Goal: Complete application form

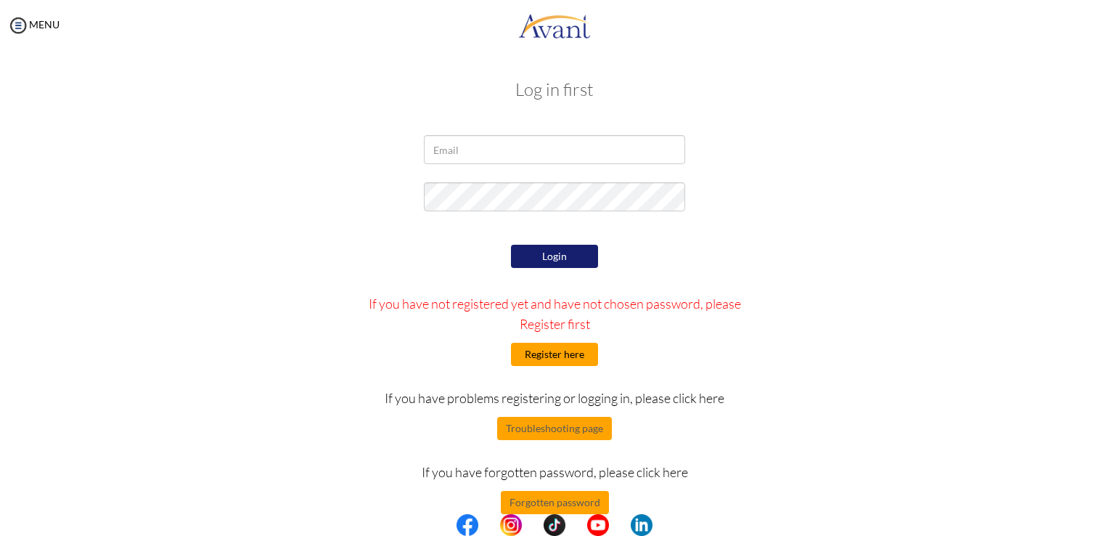
click at [558, 347] on button "Register here" at bounding box center [554, 354] width 87 height 23
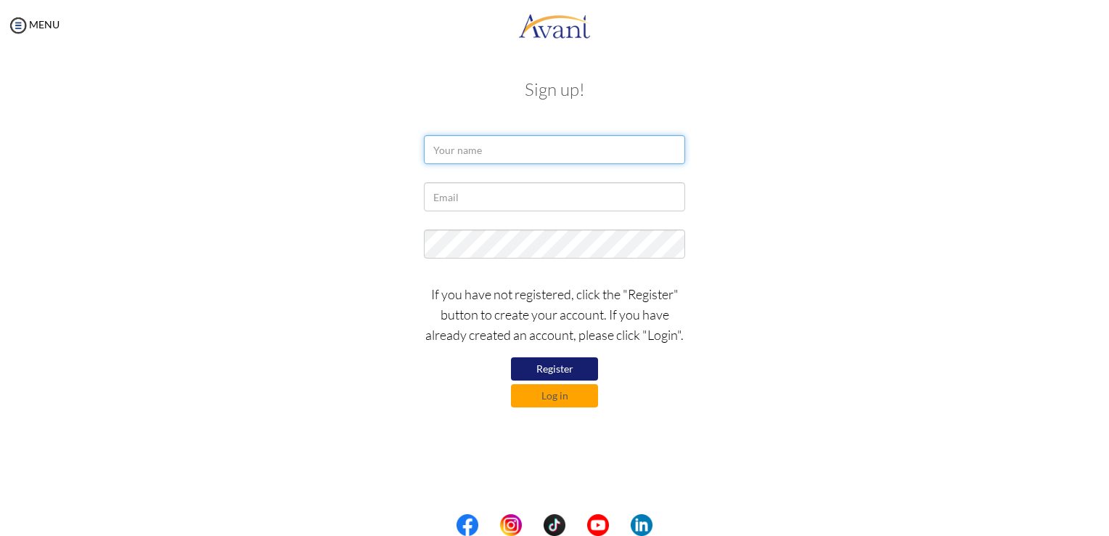
click at [532, 141] on input "text" at bounding box center [554, 149] width 261 height 29
type input "Precious Akande"
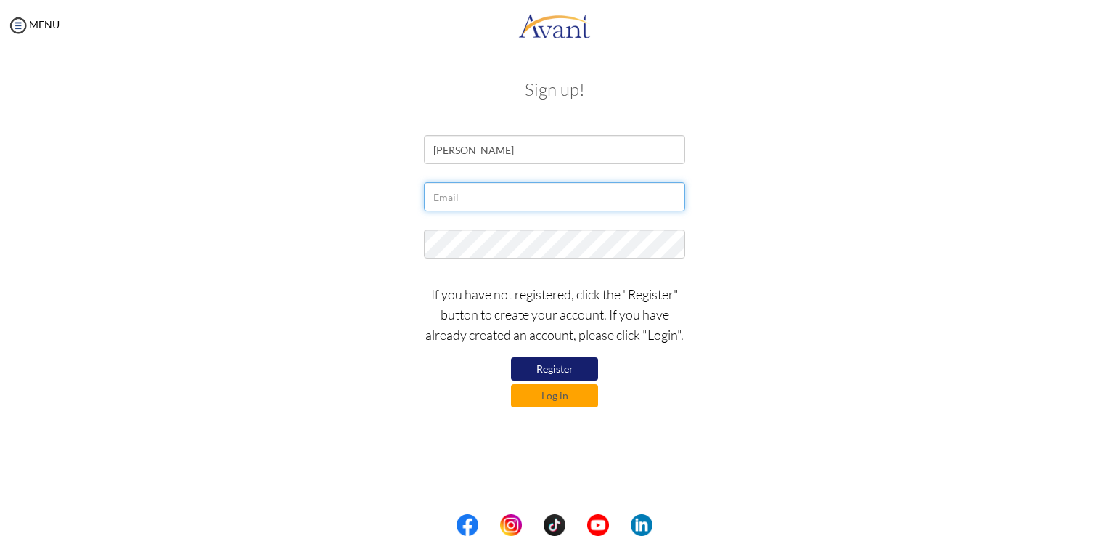
click at [505, 197] on input "text" at bounding box center [554, 196] width 261 height 29
type input "[EMAIL_ADDRESS][DOMAIN_NAME]"
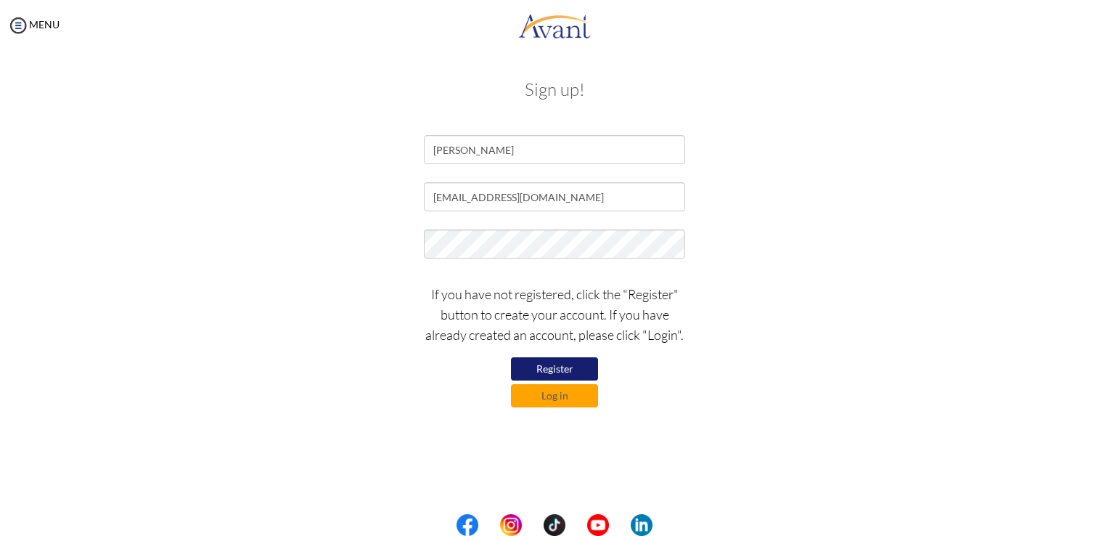
click at [548, 366] on button "Register" at bounding box center [554, 368] width 87 height 23
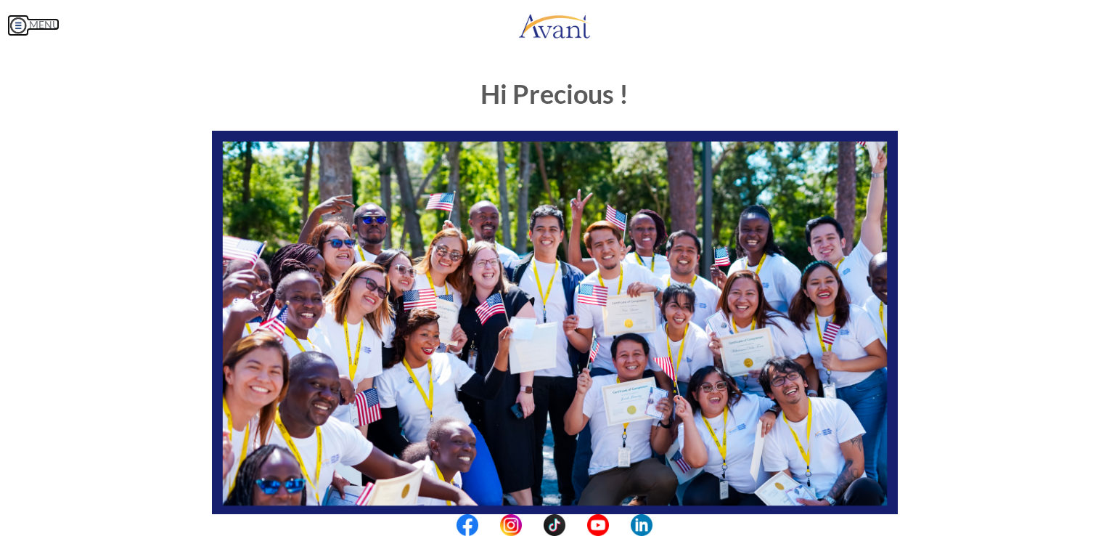
click at [17, 23] on img at bounding box center [18, 26] width 22 height 22
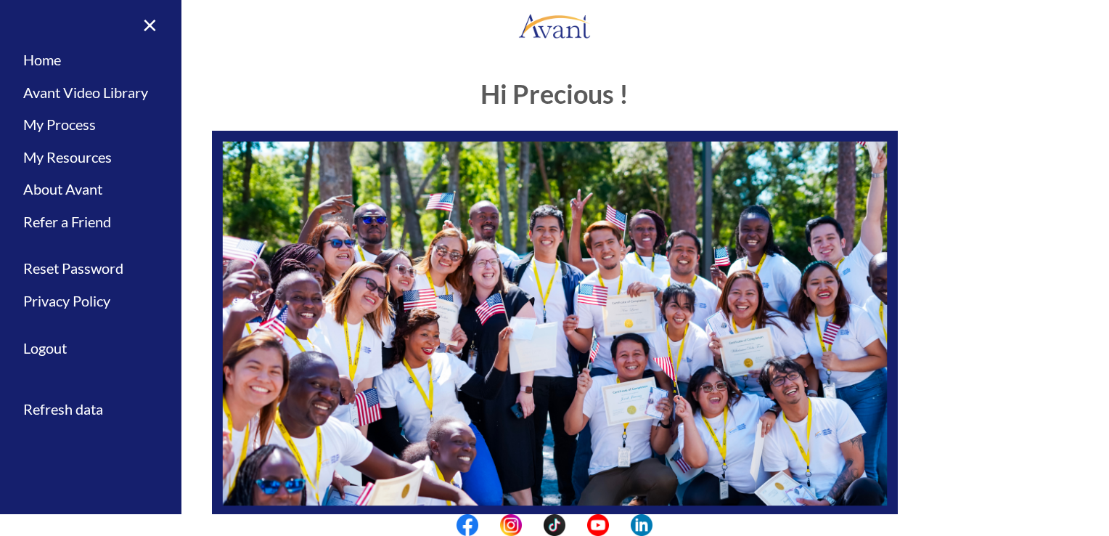
click at [281, 75] on div "Hi Precious ! START HERE: Avant Video Library My Process My Resources About Ava…" at bounding box center [555, 417] width 708 height 705
click at [147, 25] on link "×" at bounding box center [141, 24] width 44 height 49
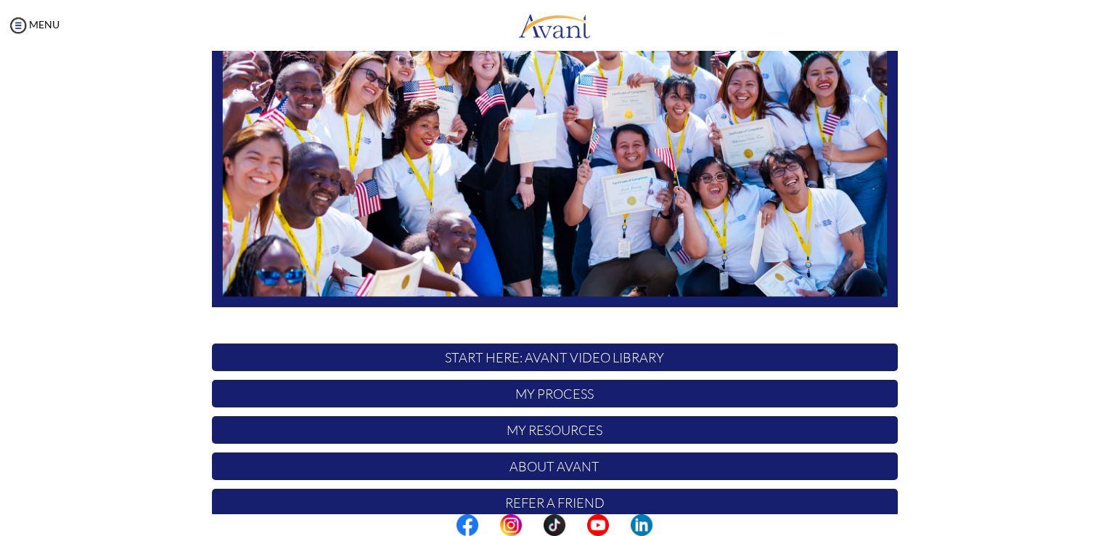
scroll to position [270, 0]
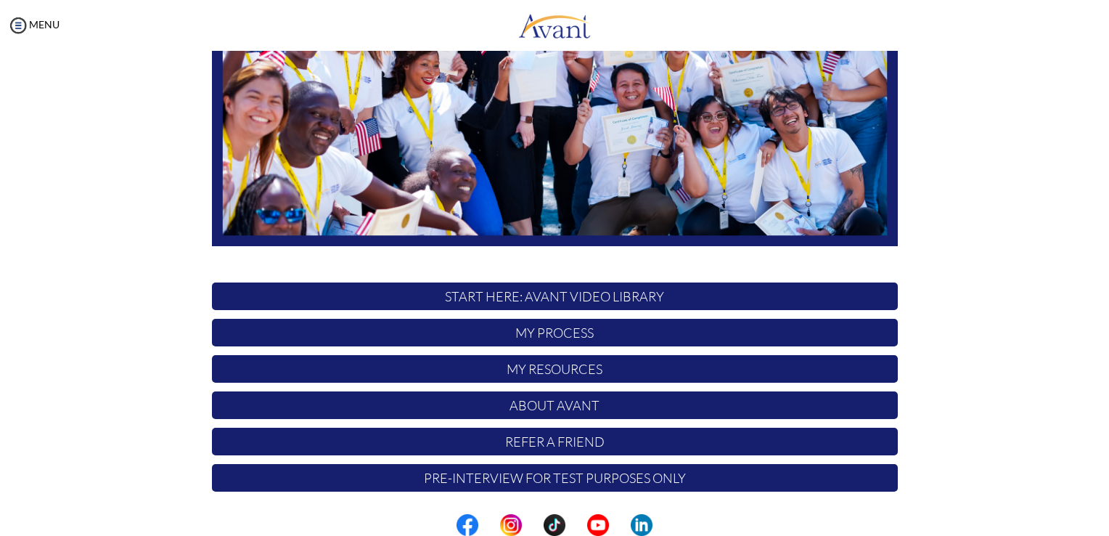
click at [452, 290] on p "START HERE: Avant Video Library" at bounding box center [555, 296] width 686 height 28
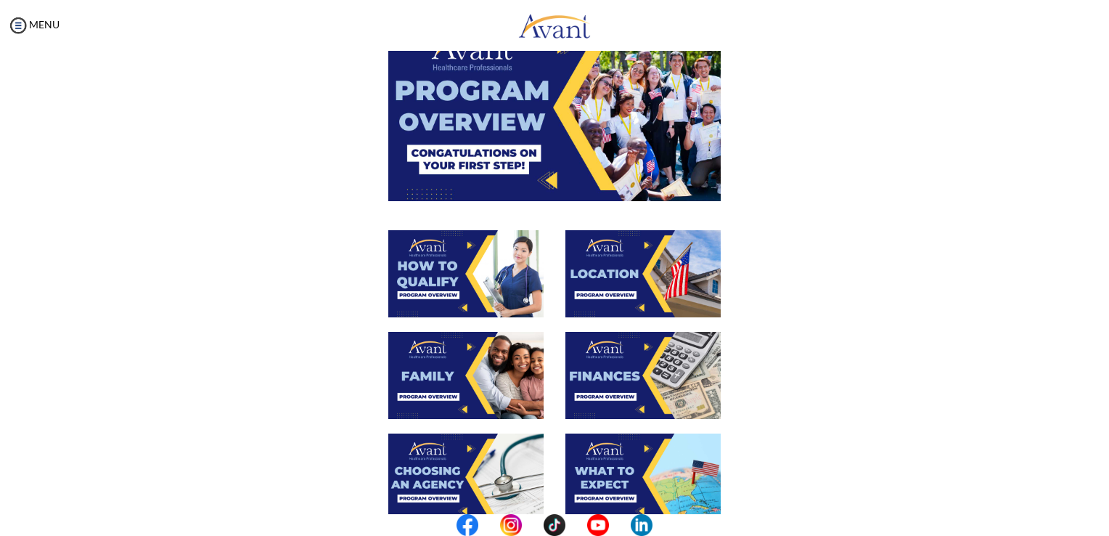
scroll to position [0, 0]
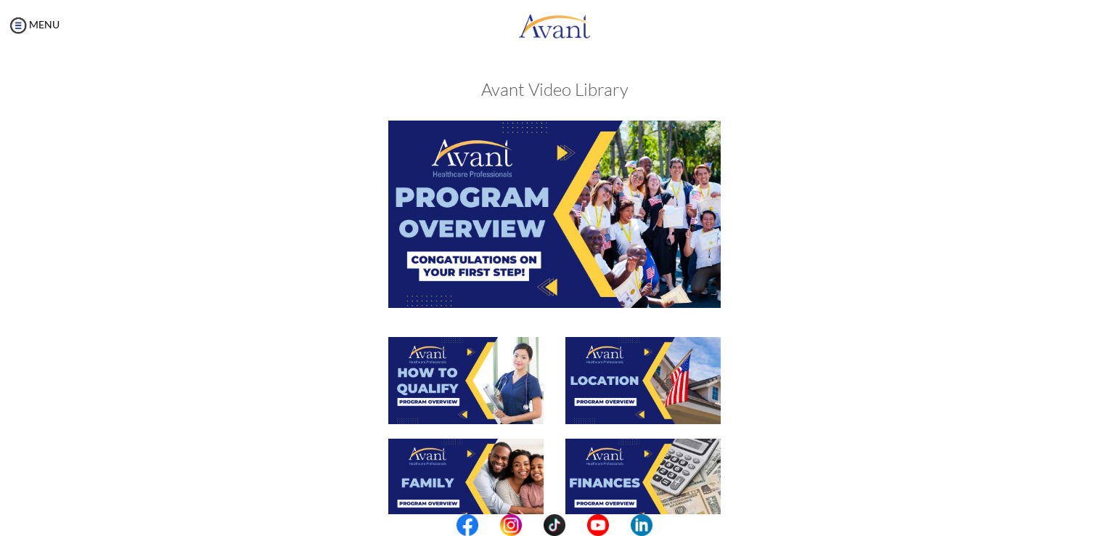
click at [510, 197] on img at bounding box center [554, 214] width 332 height 187
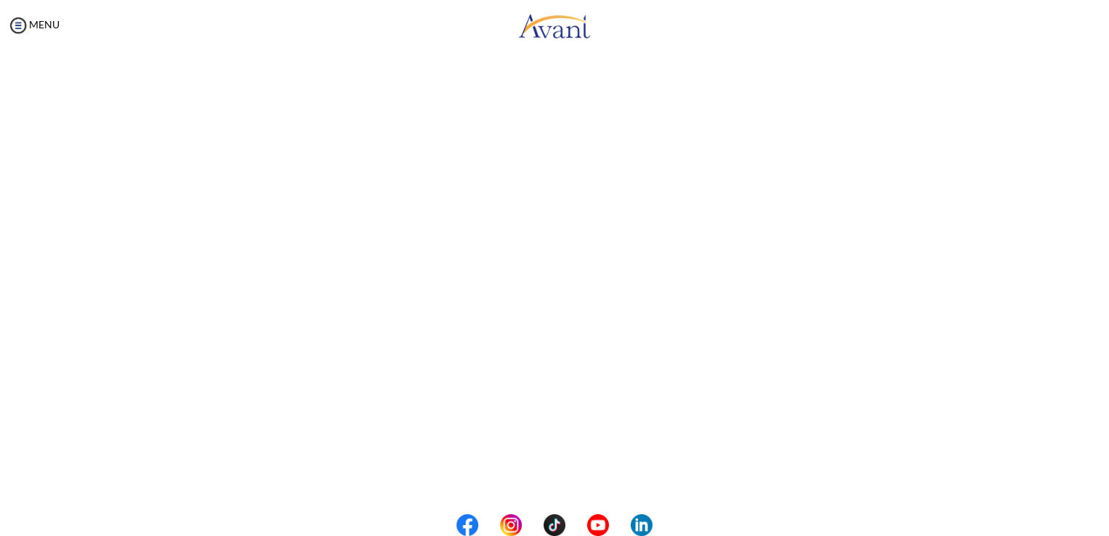
scroll to position [177, 0]
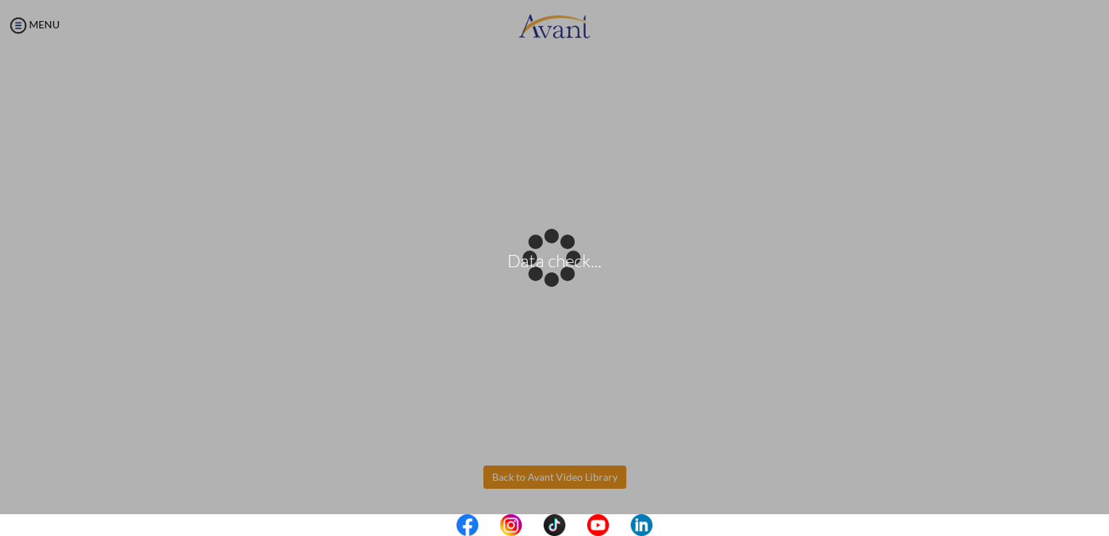
click at [509, 478] on body "Data check... Maintenance break. Please come back in 2 hours. MENU My Status Wh…" at bounding box center [554, 268] width 1109 height 536
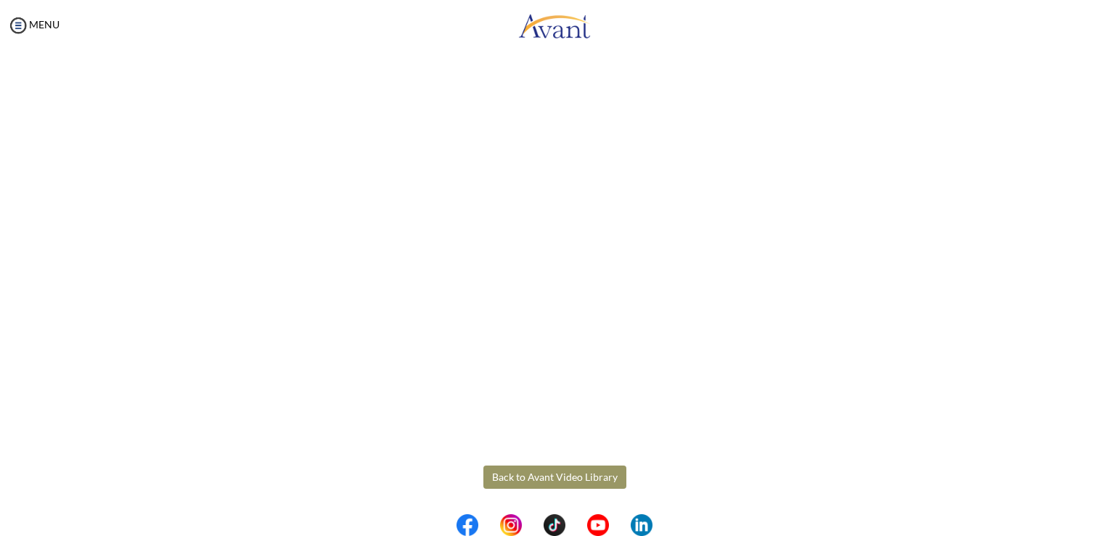
click at [521, 466] on button "Back to Avant Video Library" at bounding box center [554, 476] width 143 height 23
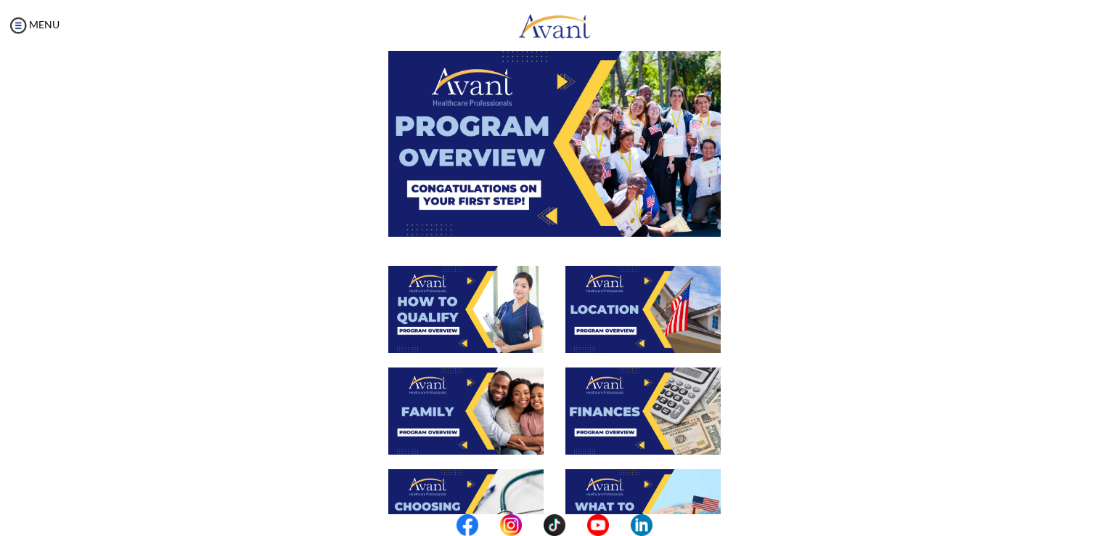
scroll to position [73, 0]
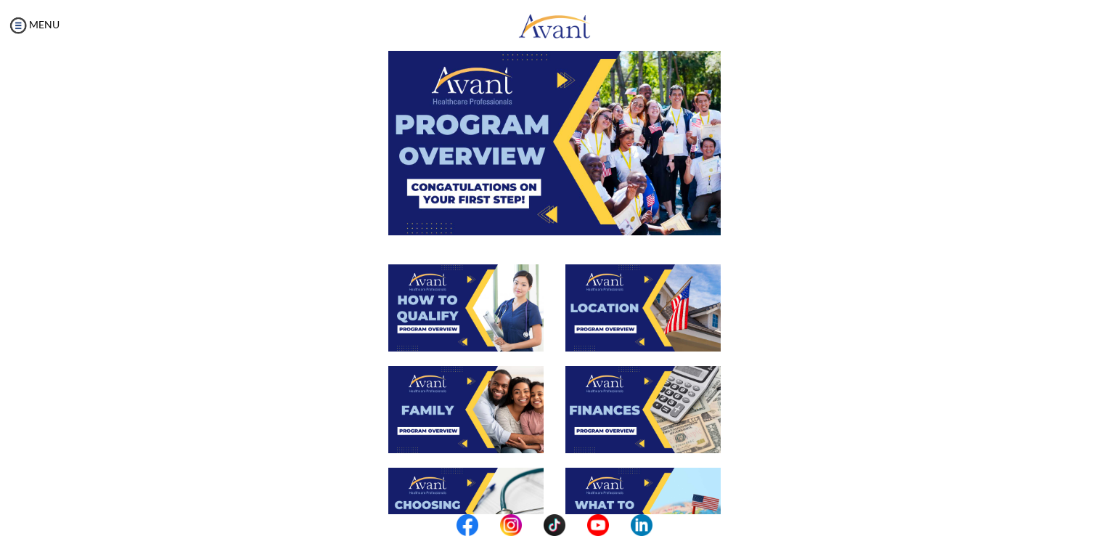
click at [437, 306] on img at bounding box center [465, 307] width 155 height 87
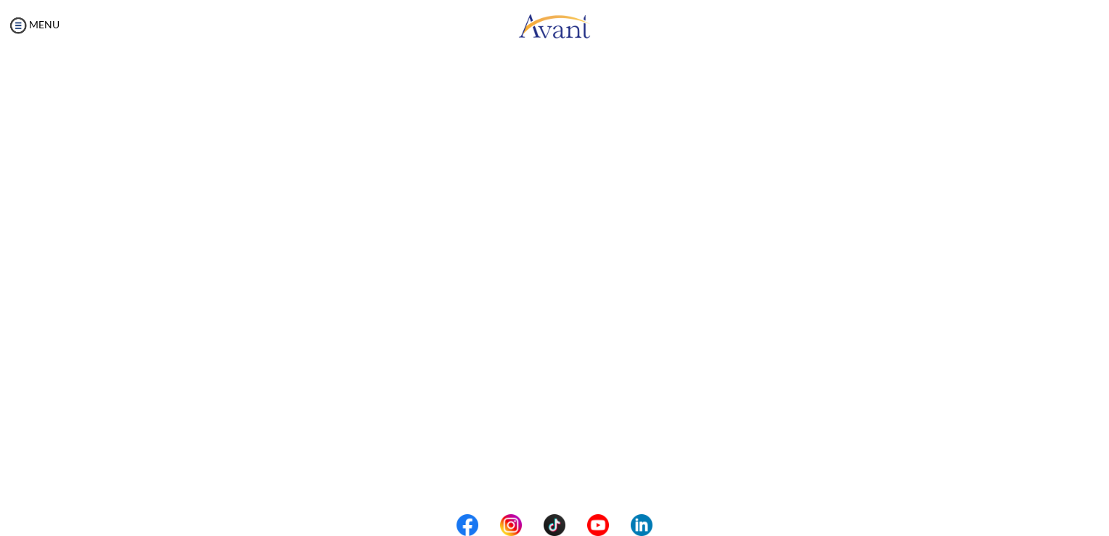
scroll to position [177, 0]
click at [539, 472] on body "Maintenance break. Please come back in 2 hours. MENU My Status What is the next…" at bounding box center [554, 268] width 1109 height 536
click at [535, 470] on button "Back to Avant Video Library" at bounding box center [554, 476] width 143 height 23
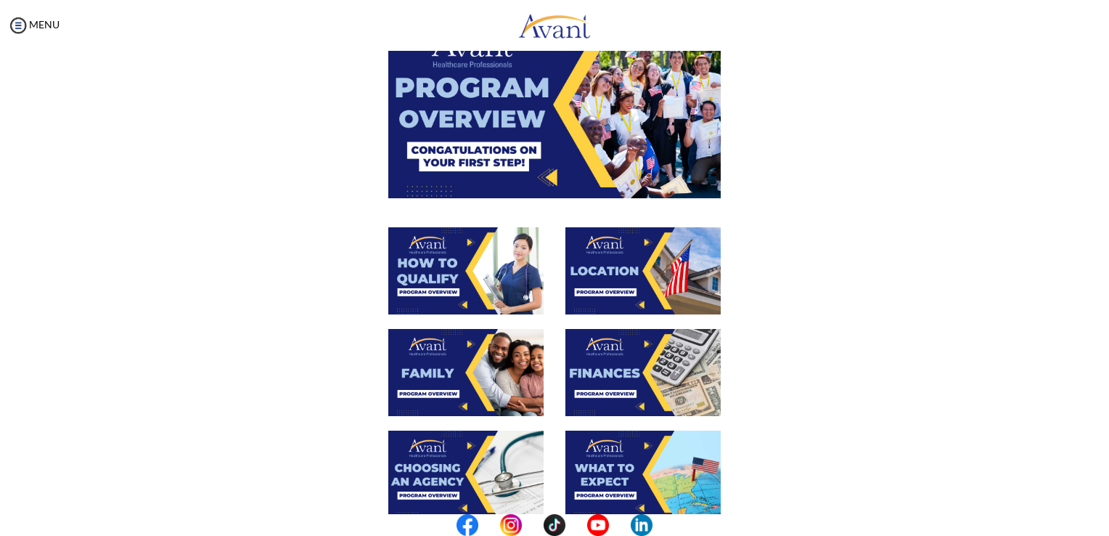
scroll to position [110, 0]
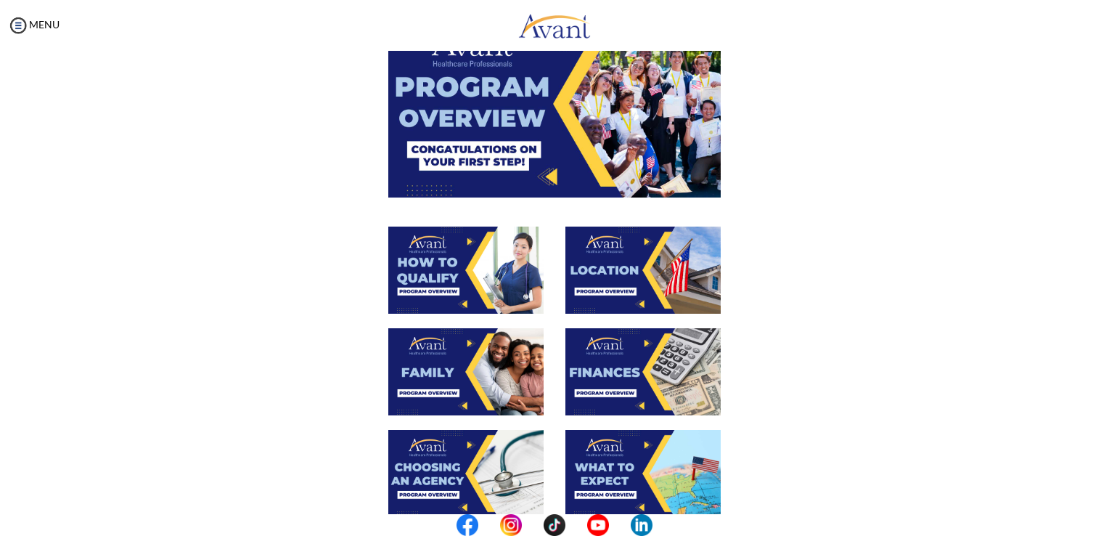
click at [605, 279] on img at bounding box center [643, 269] width 155 height 87
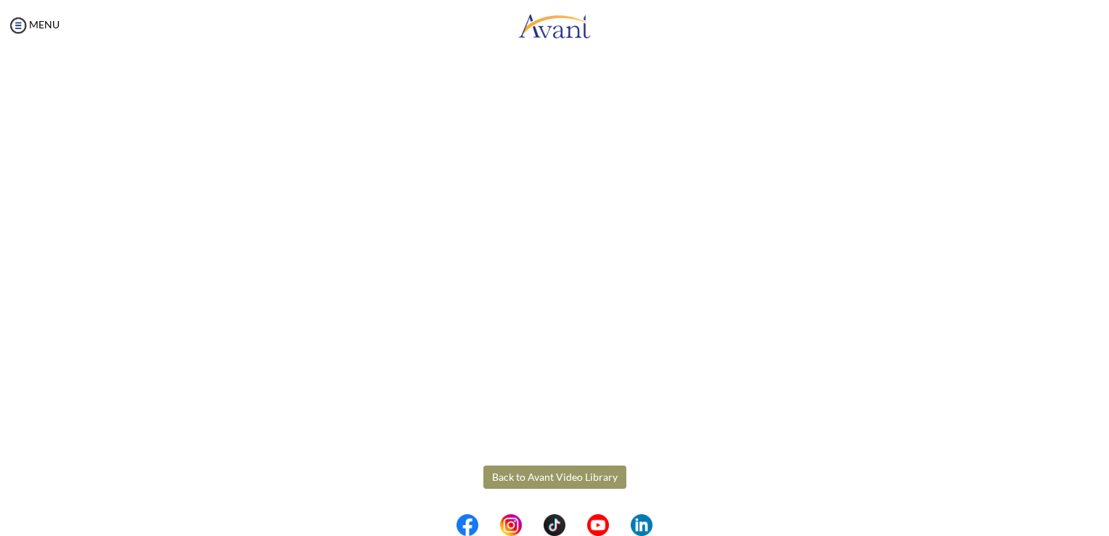
scroll to position [177, 0]
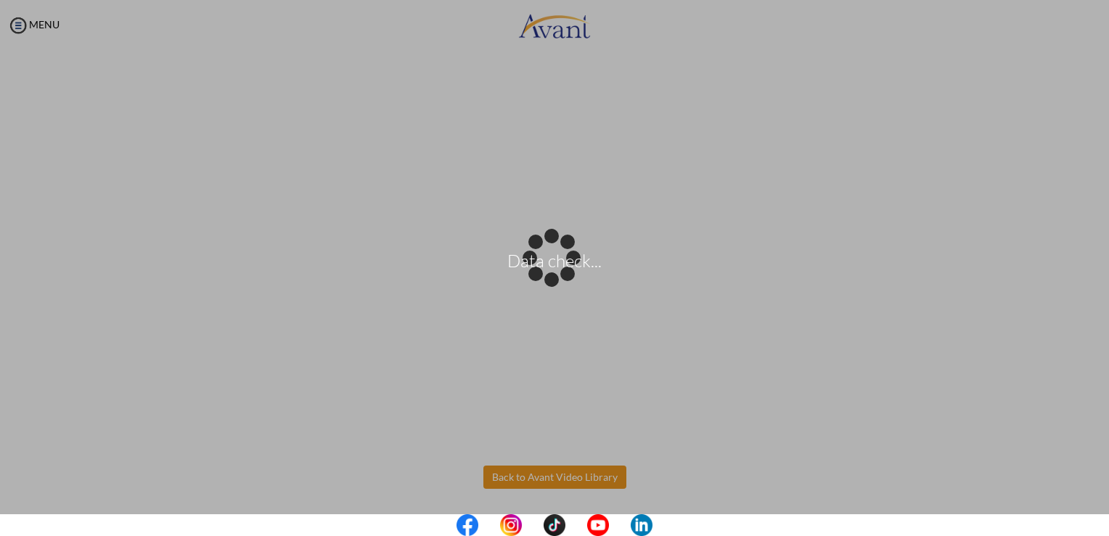
click at [498, 466] on body "Data check... Maintenance break. Please come back in 2 hours. MENU My Status Wh…" at bounding box center [554, 268] width 1109 height 536
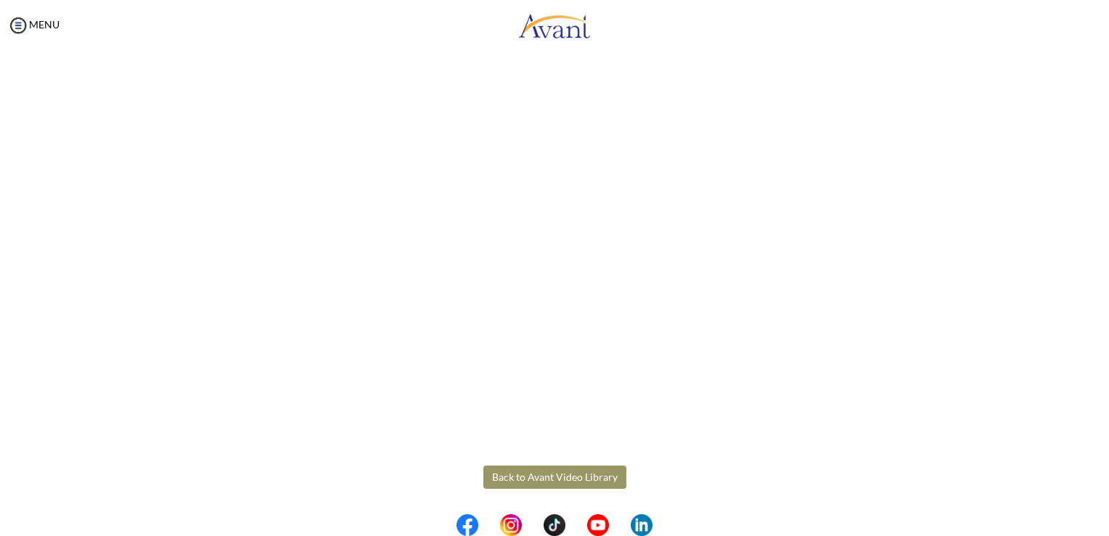
click at [515, 478] on button "Back to Avant Video Library" at bounding box center [554, 476] width 143 height 23
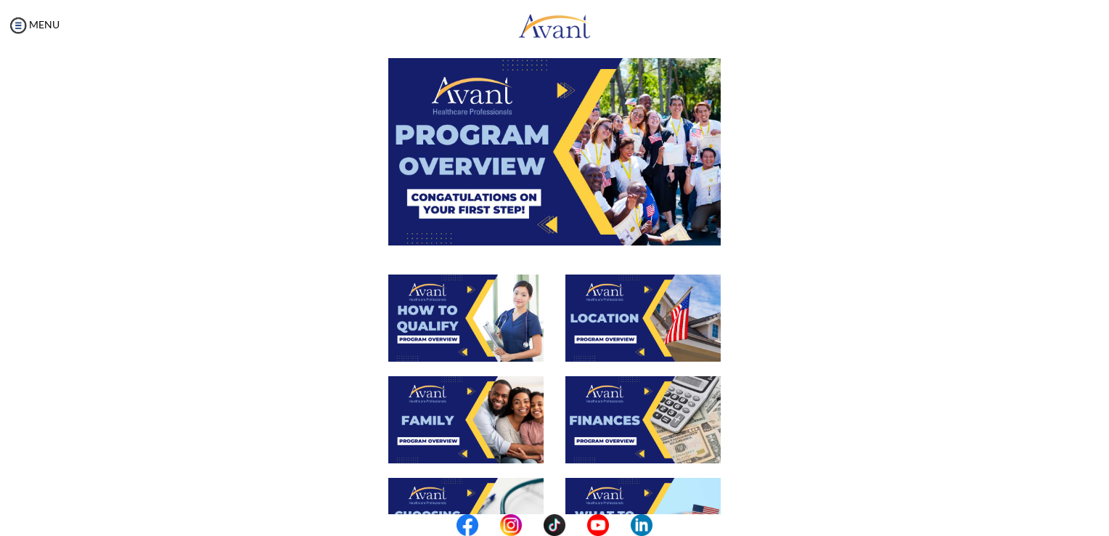
scroll to position [73, 0]
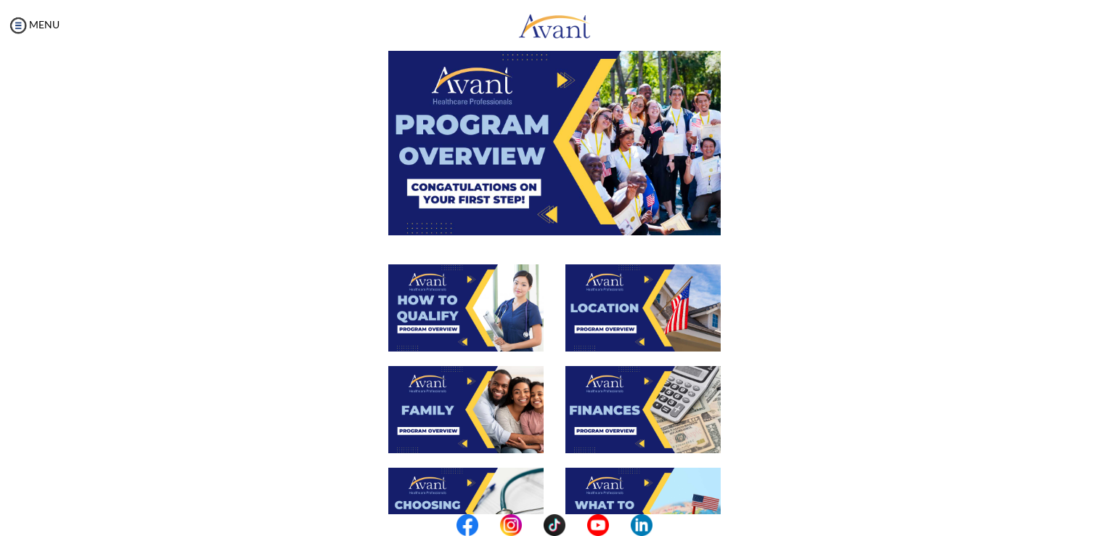
click at [465, 440] on img at bounding box center [465, 409] width 155 height 87
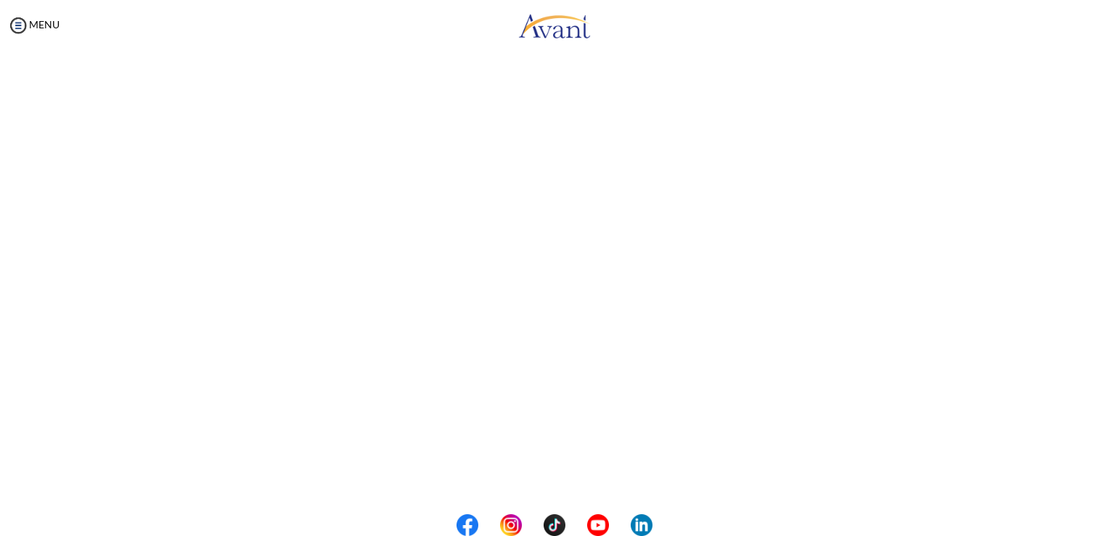
scroll to position [332, 0]
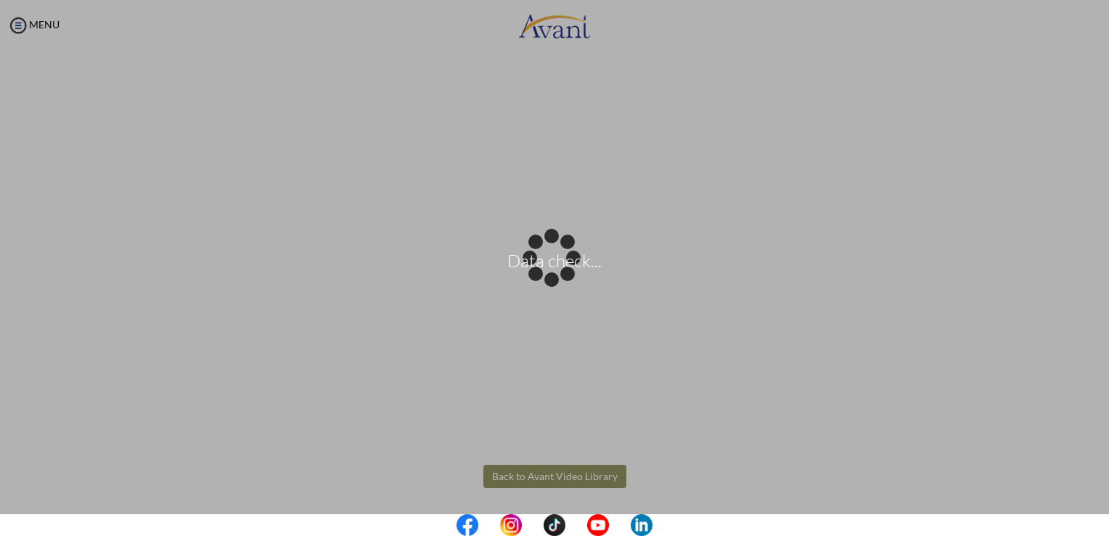
click at [550, 475] on body "Data check... Maintenance break. Please come back in 2 hours. MENU My Status Wh…" at bounding box center [554, 268] width 1109 height 536
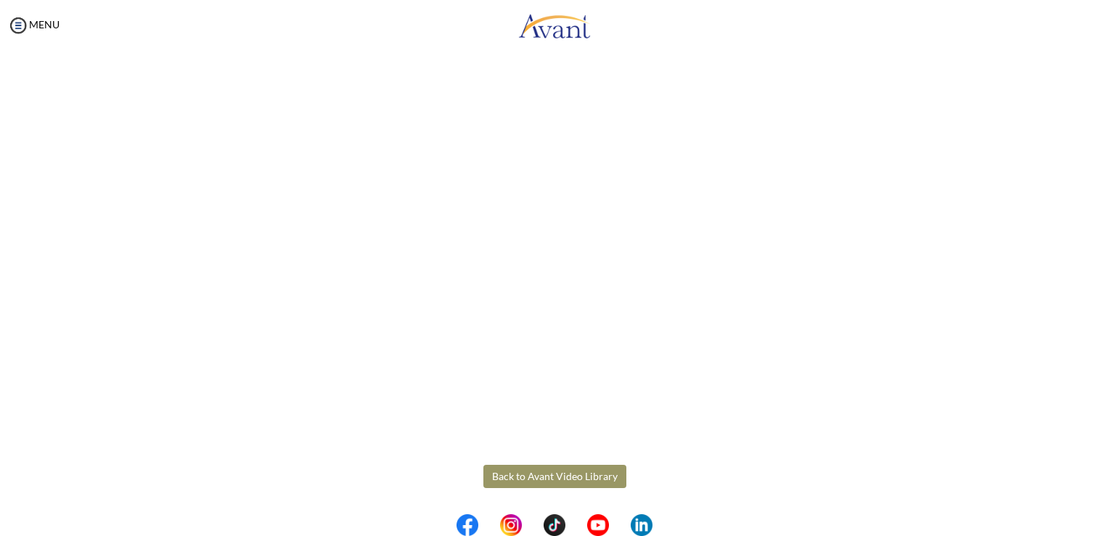
click at [550, 475] on button "Back to Avant Video Library" at bounding box center [554, 476] width 143 height 23
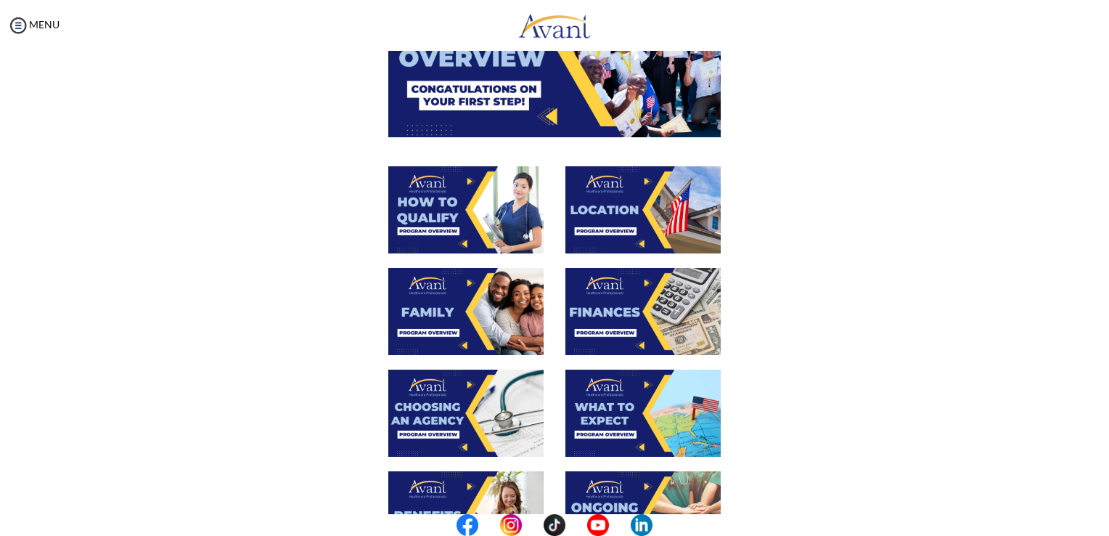
scroll to position [173, 0]
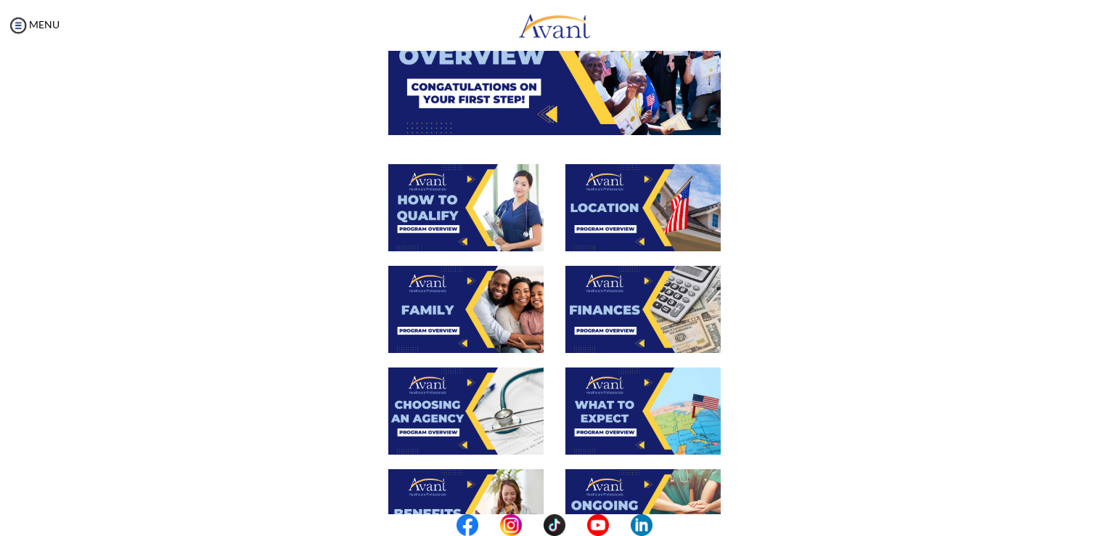
click at [627, 301] on img at bounding box center [643, 309] width 155 height 87
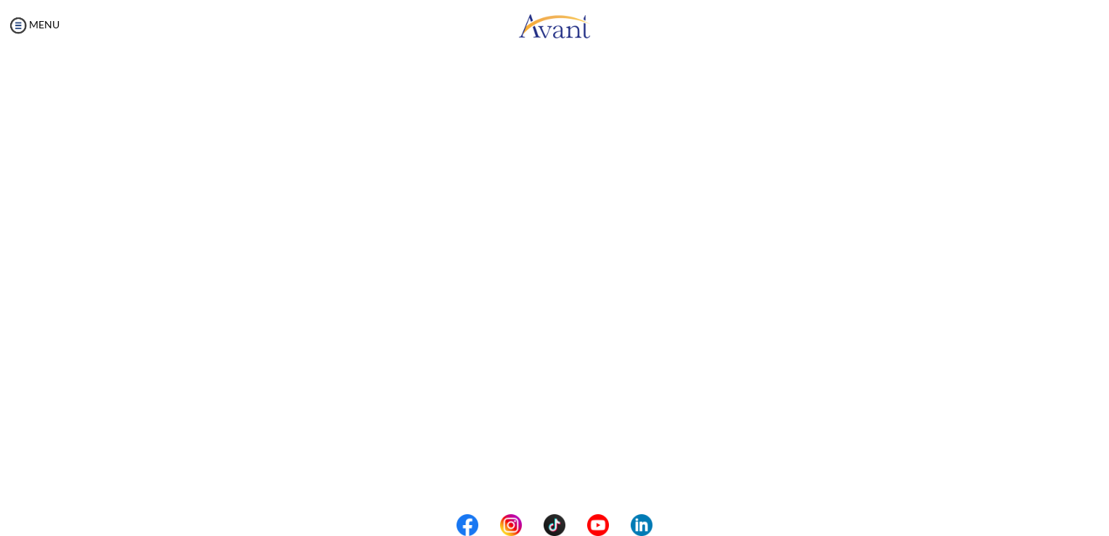
scroll to position [177, 0]
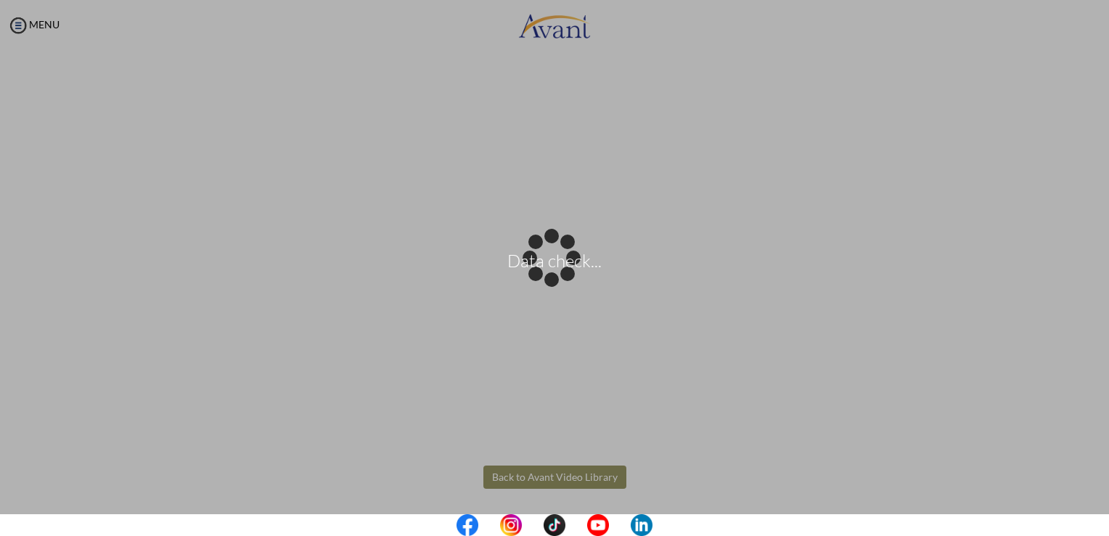
click at [549, 473] on body "Data check... Maintenance break. Please come back in 2 hours. MENU My Status Wh…" at bounding box center [554, 268] width 1109 height 536
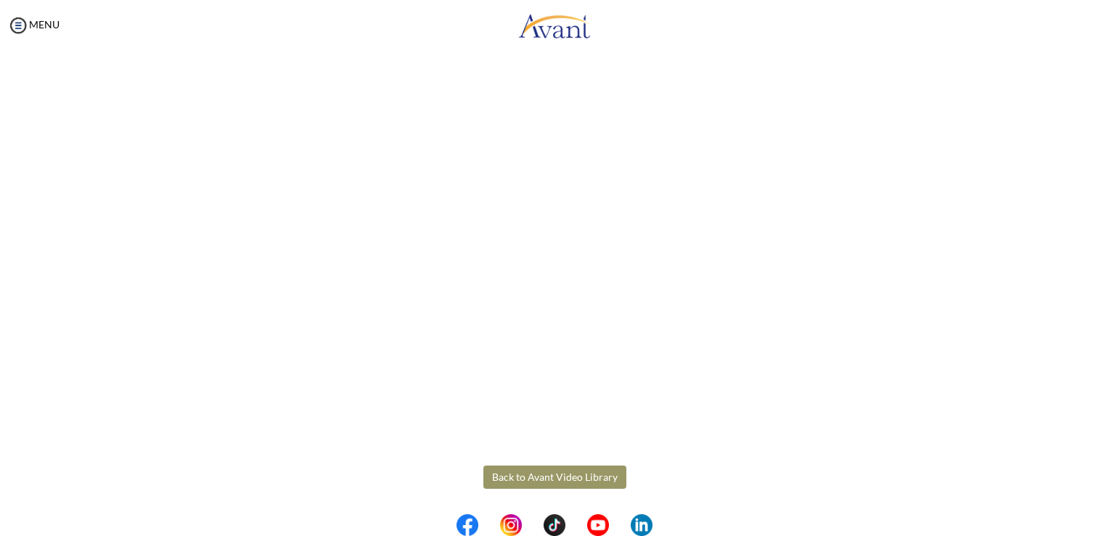
click at [549, 470] on button "Back to Avant Video Library" at bounding box center [554, 476] width 143 height 23
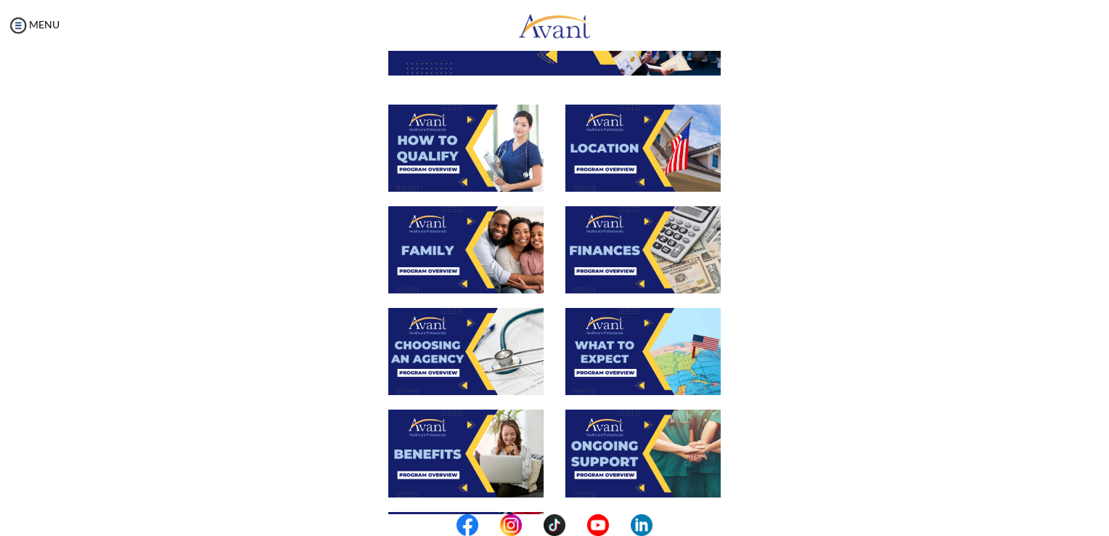
scroll to position [232, 0]
click at [488, 347] on img at bounding box center [465, 351] width 155 height 87
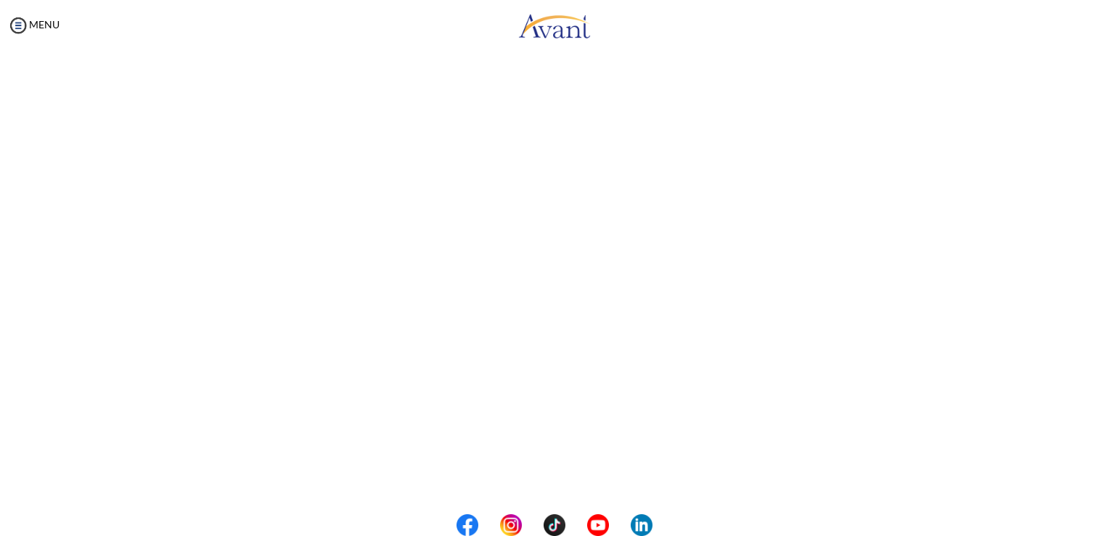
scroll to position [332, 0]
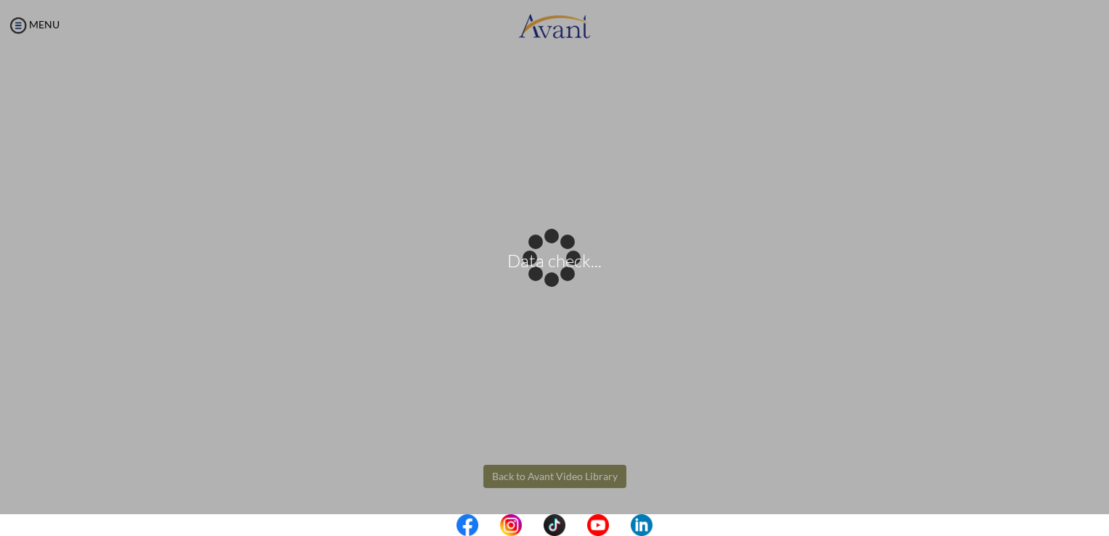
click at [536, 473] on body "Data check... Maintenance break. Please come back in 2 hours. MENU My Status Wh…" at bounding box center [554, 268] width 1109 height 536
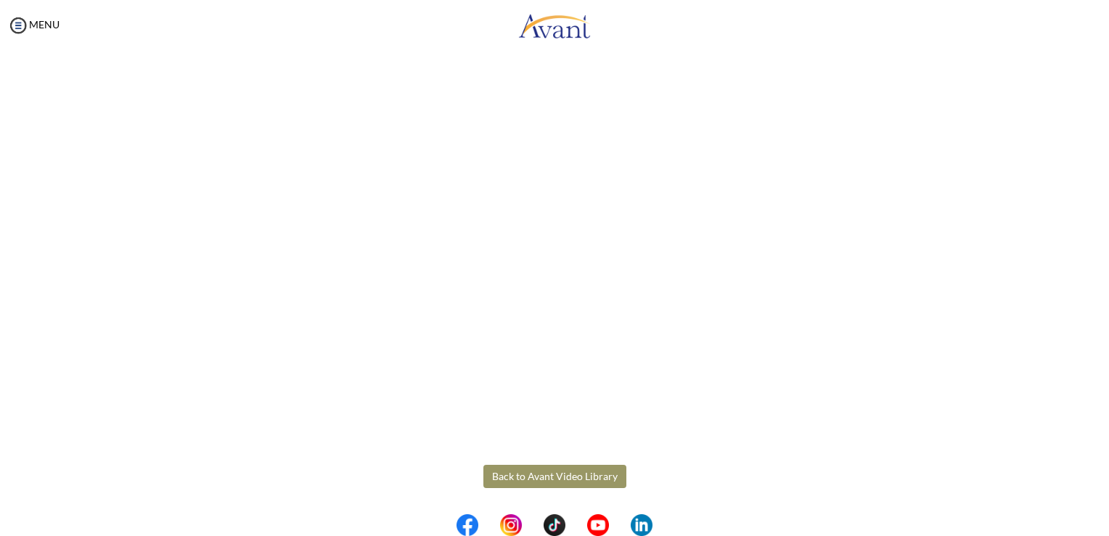
click at [554, 478] on button "Back to Avant Video Library" at bounding box center [554, 476] width 143 height 23
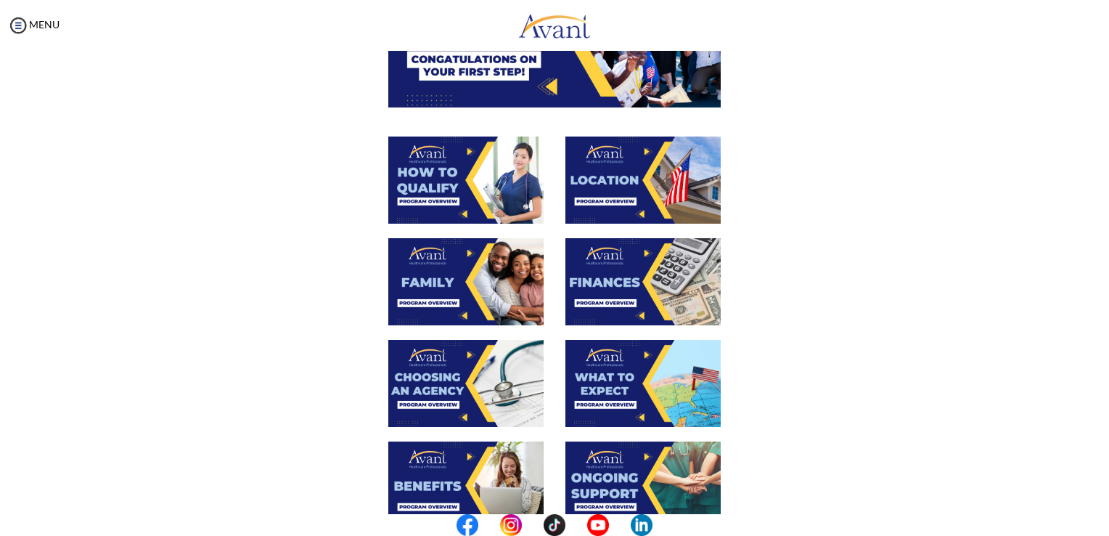
scroll to position [211, 0]
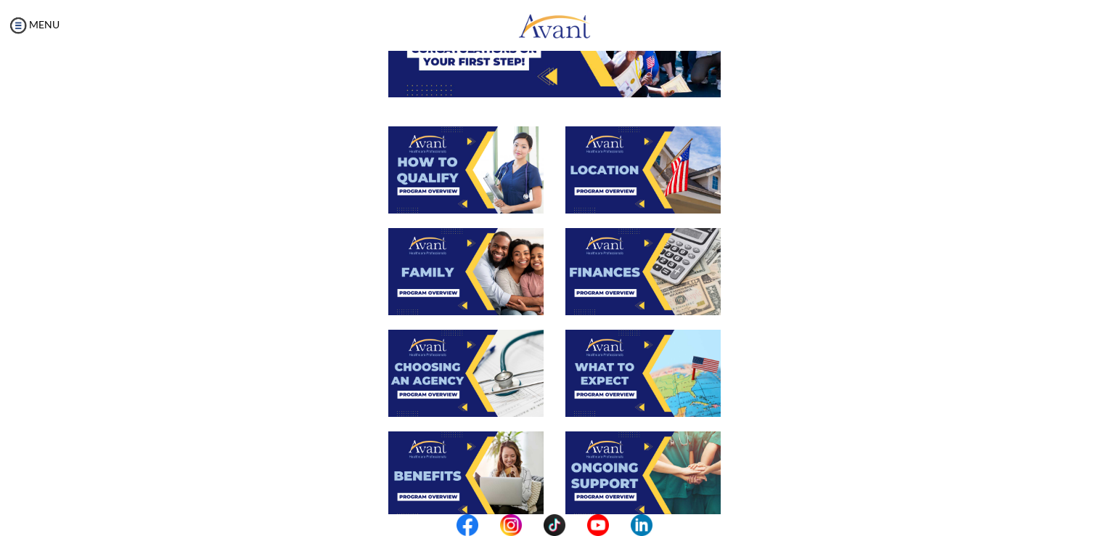
click at [617, 373] on img at bounding box center [643, 373] width 155 height 87
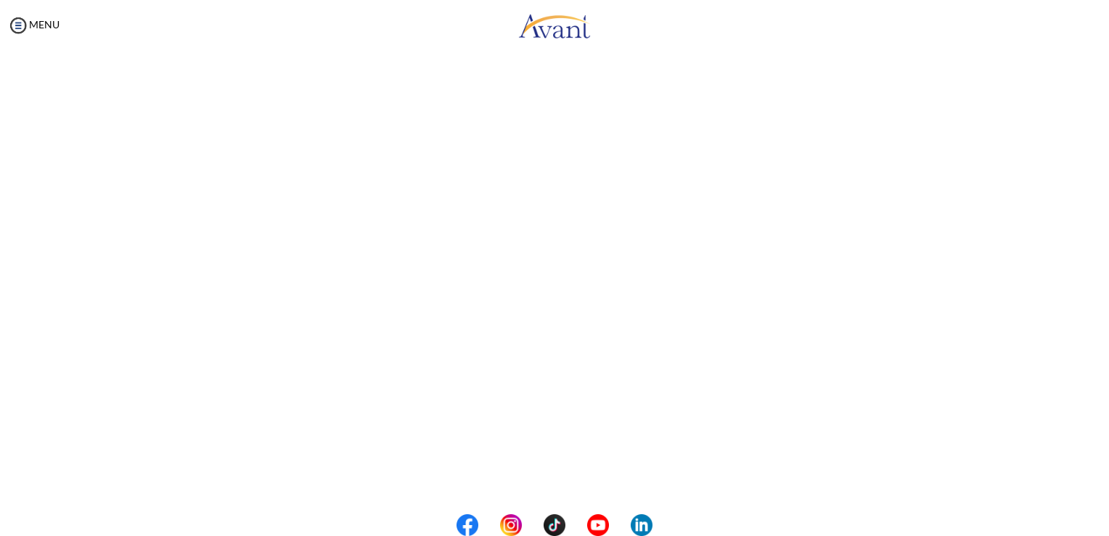
scroll to position [332, 0]
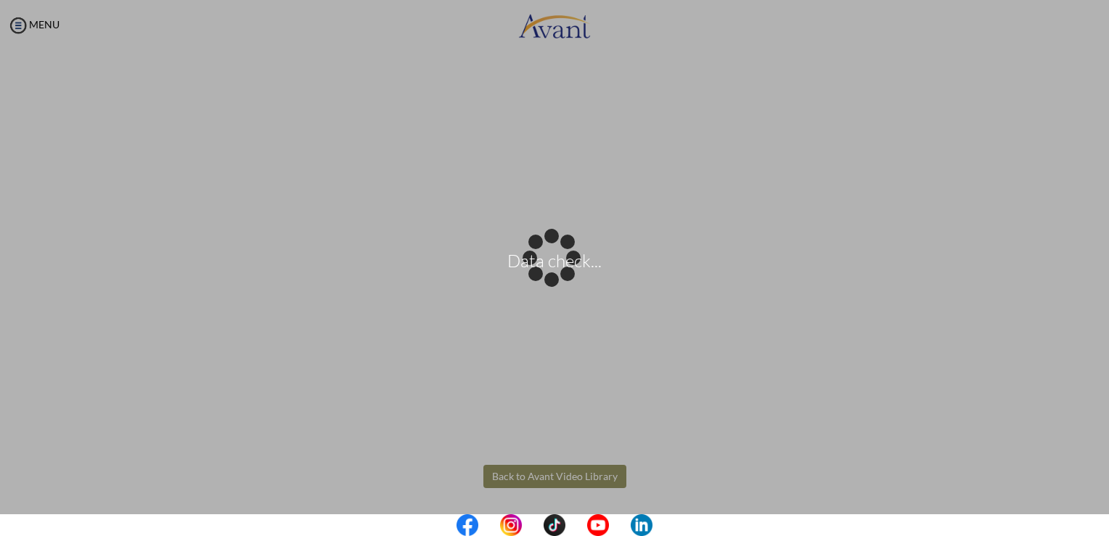
click at [554, 475] on body "Data check... Maintenance break. Please come back in 2 hours. MENU My Status Wh…" at bounding box center [554, 268] width 1109 height 536
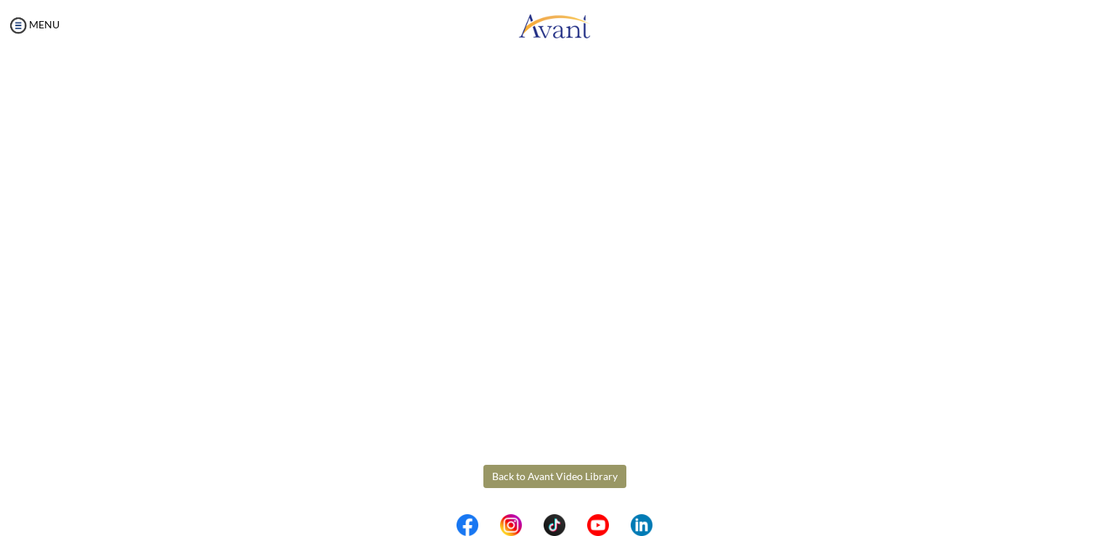
click at [546, 469] on button "Back to Avant Video Library" at bounding box center [554, 476] width 143 height 23
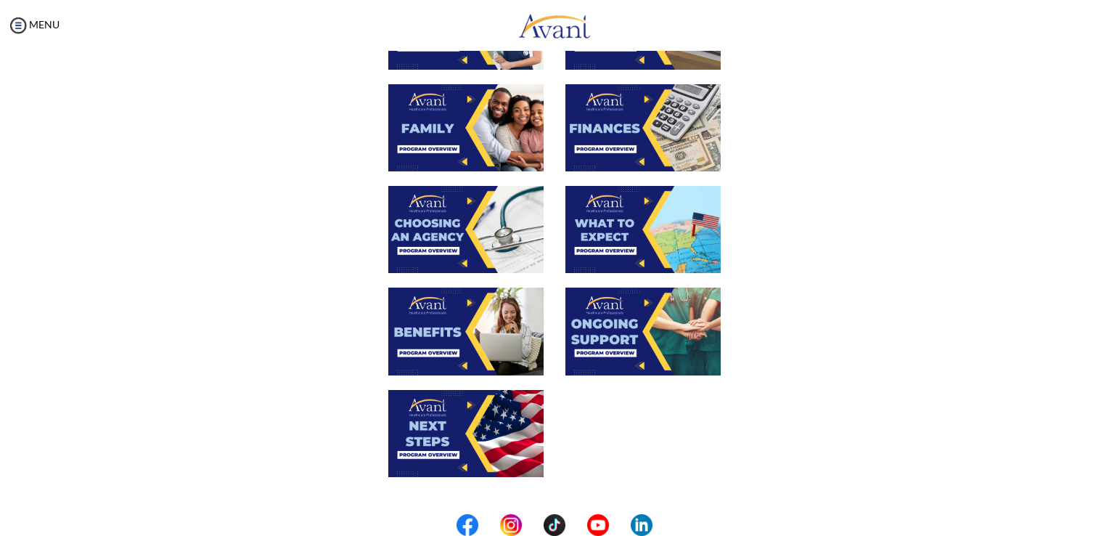
scroll to position [356, 0]
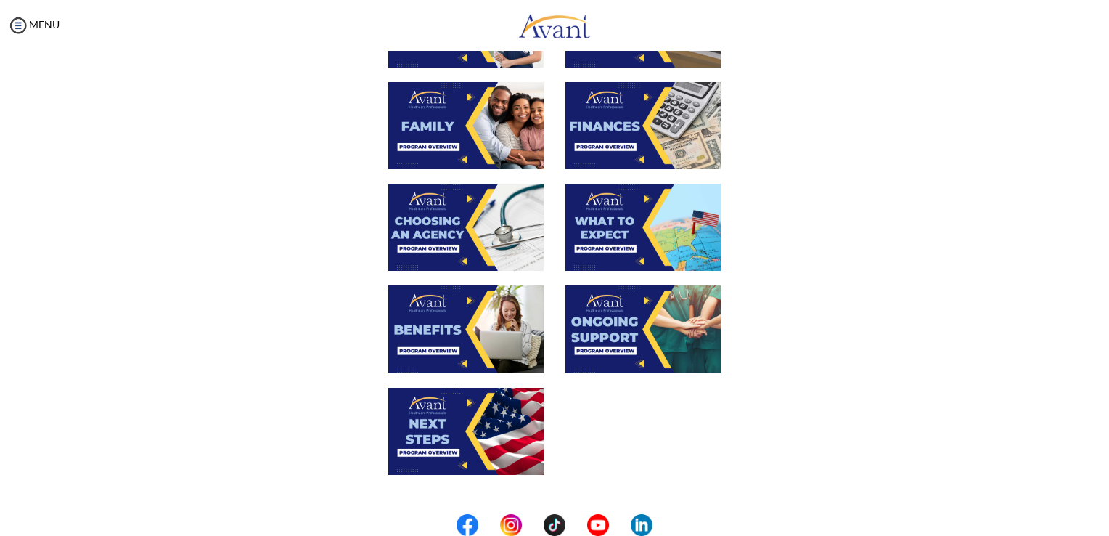
click at [462, 303] on img at bounding box center [465, 328] width 155 height 87
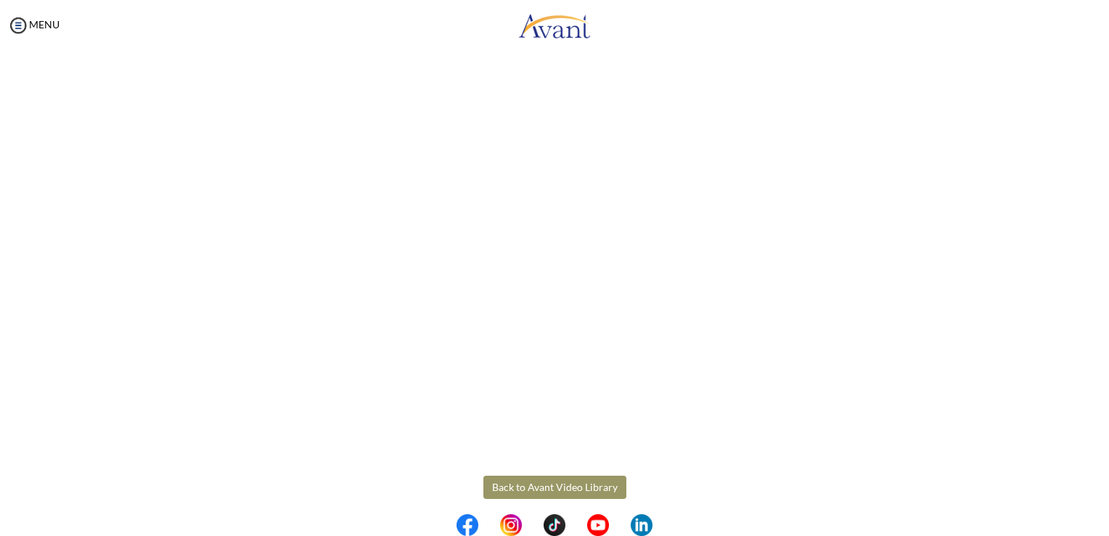
scroll to position [332, 0]
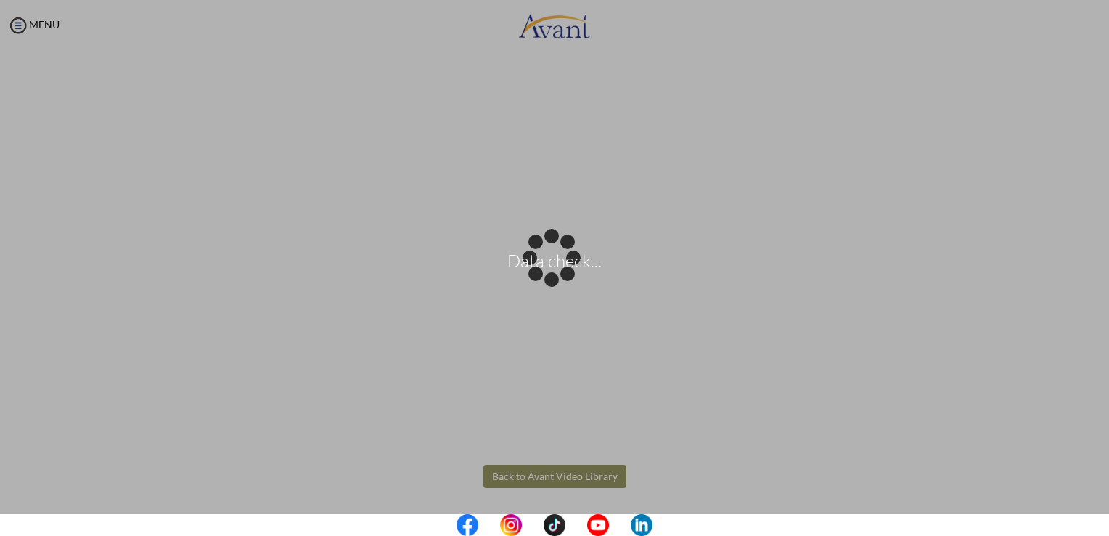
click at [537, 470] on body "Data check... Maintenance break. Please come back in 2 hours. MENU My Status Wh…" at bounding box center [554, 268] width 1109 height 536
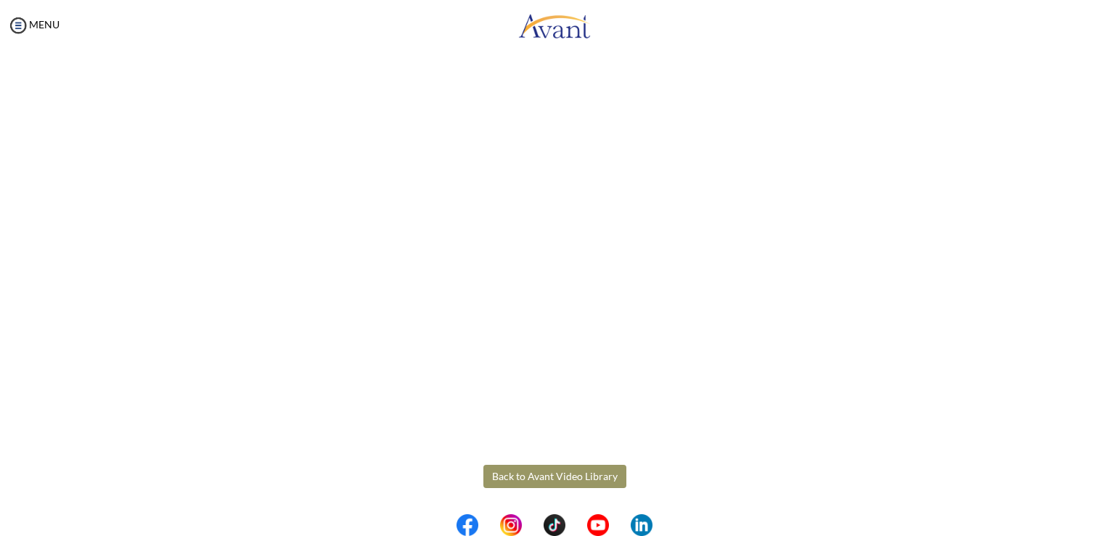
click at [537, 470] on button "Back to Avant Video Library" at bounding box center [554, 476] width 143 height 23
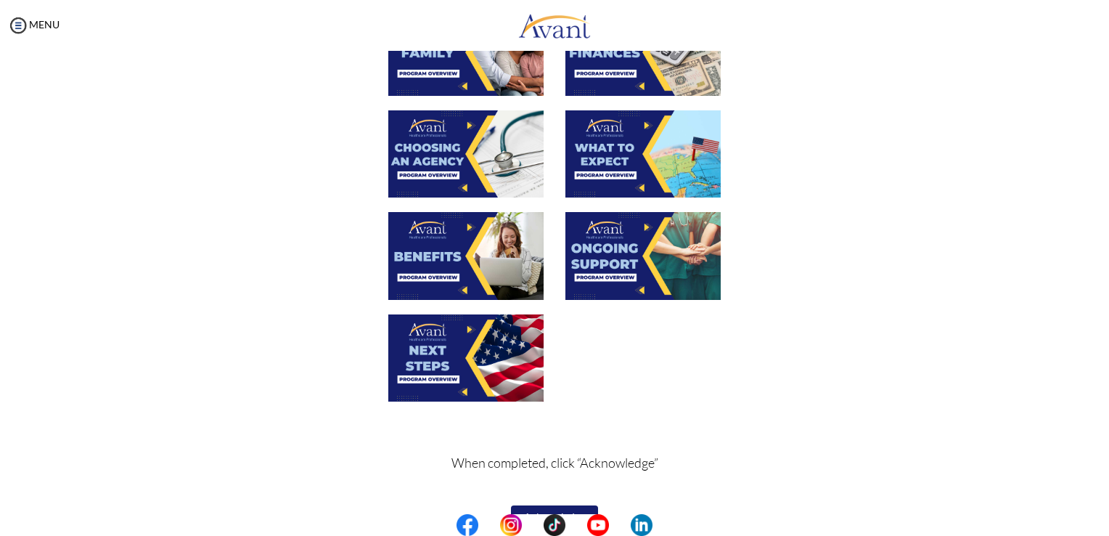
scroll to position [462, 0]
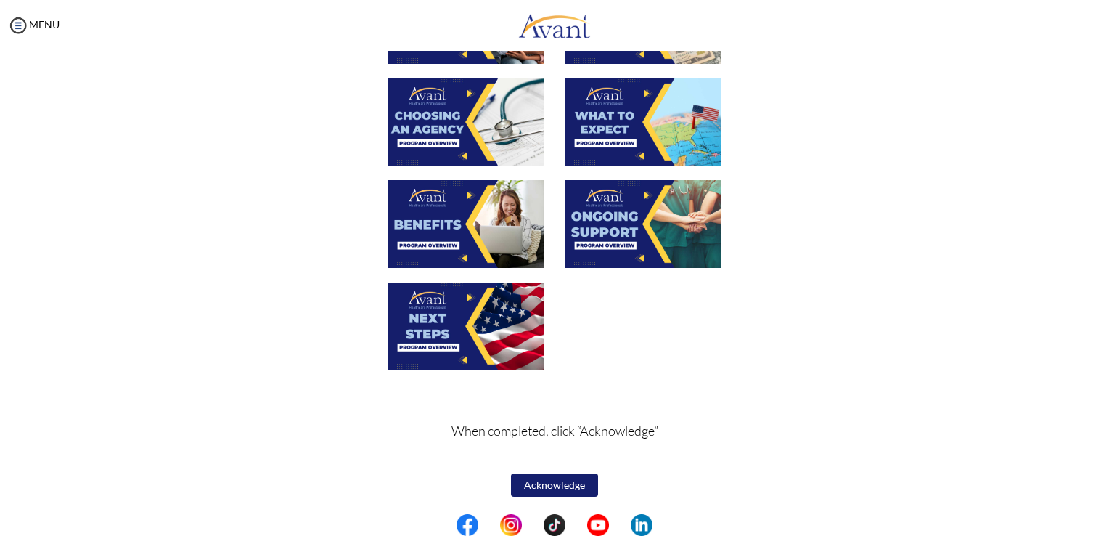
click at [602, 232] on img at bounding box center [643, 223] width 155 height 87
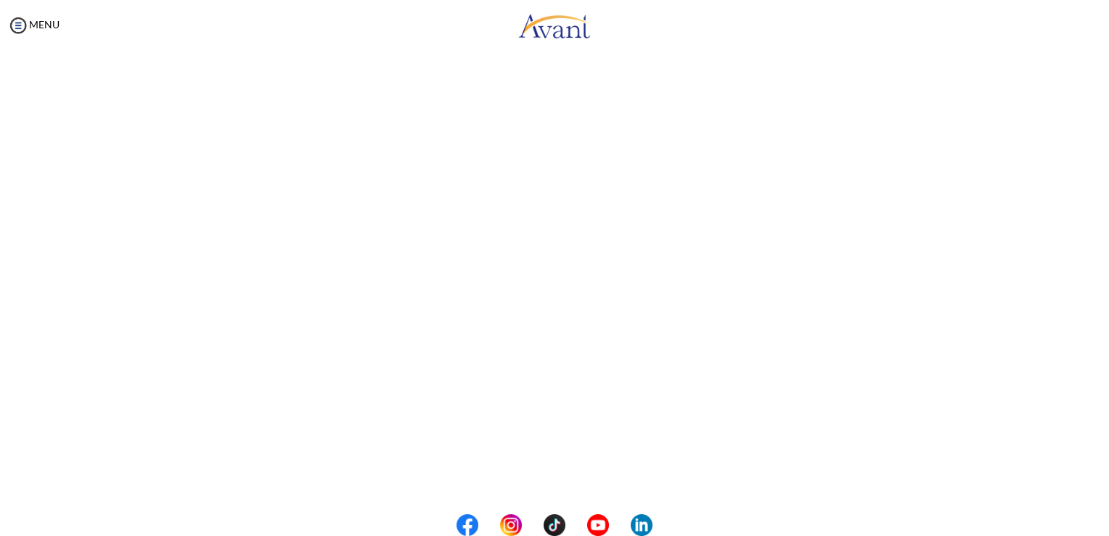
scroll to position [332, 0]
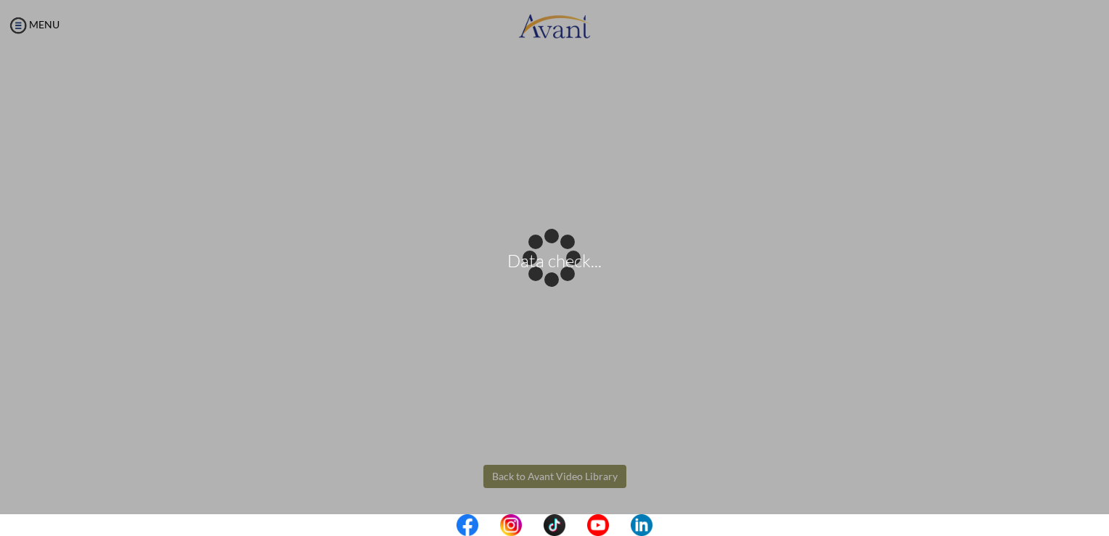
click at [531, 473] on body "Data check... Maintenance break. Please come back in 2 hours. MENU My Status Wh…" at bounding box center [554, 268] width 1109 height 536
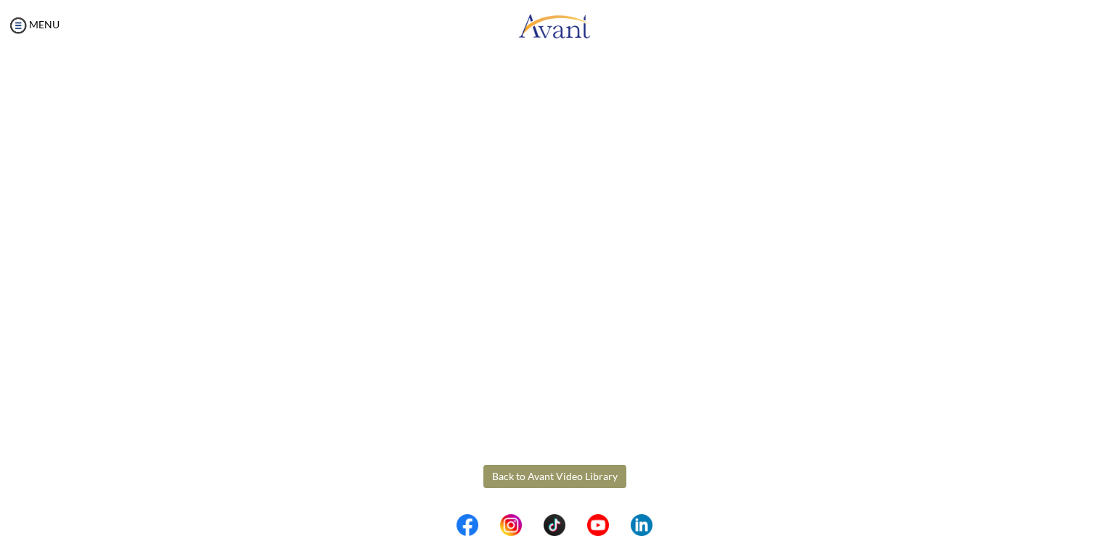
click at [542, 480] on button "Back to Avant Video Library" at bounding box center [554, 476] width 143 height 23
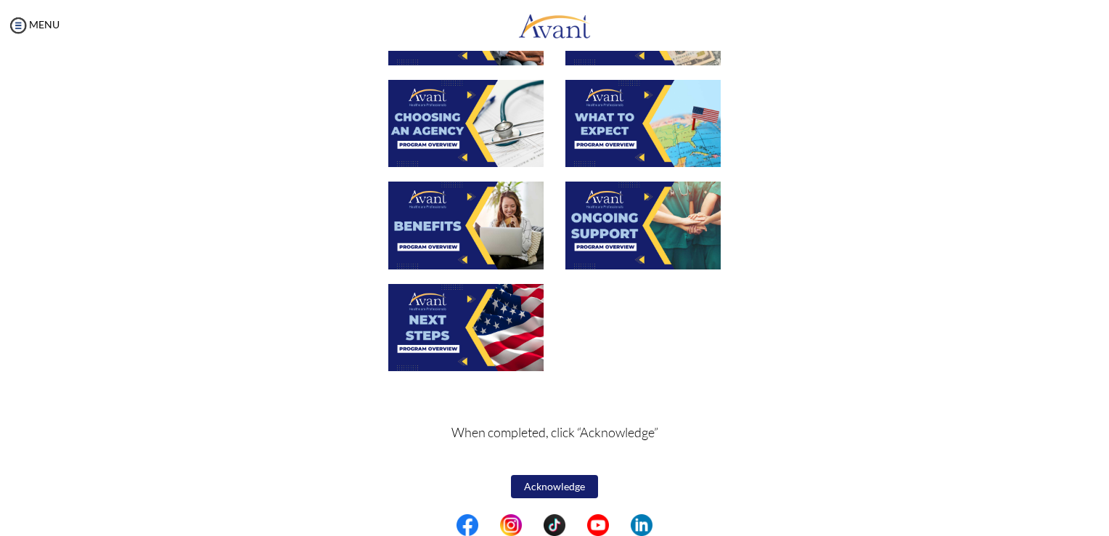
scroll to position [462, 0]
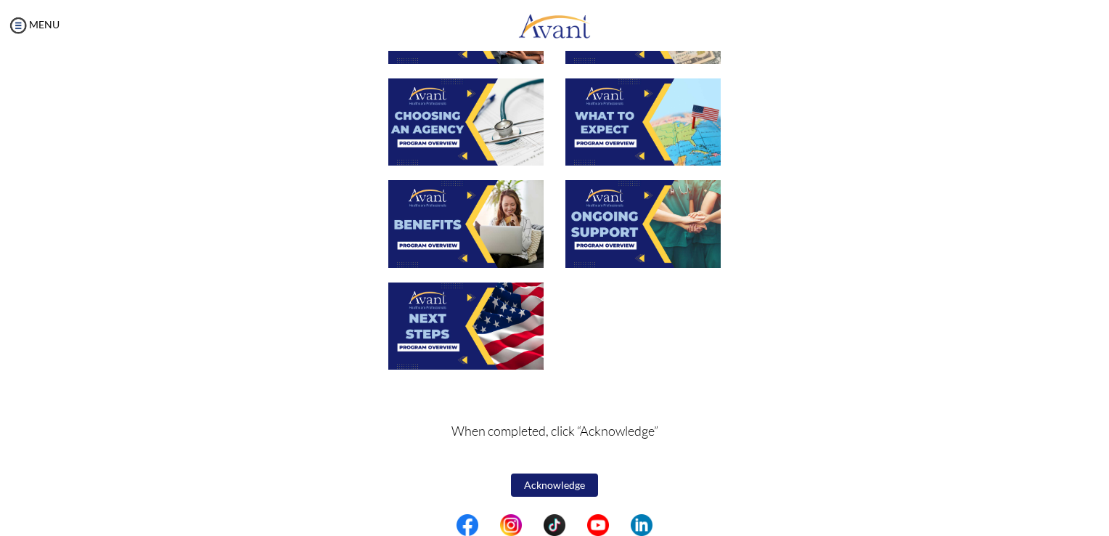
click at [462, 319] on img at bounding box center [465, 325] width 155 height 87
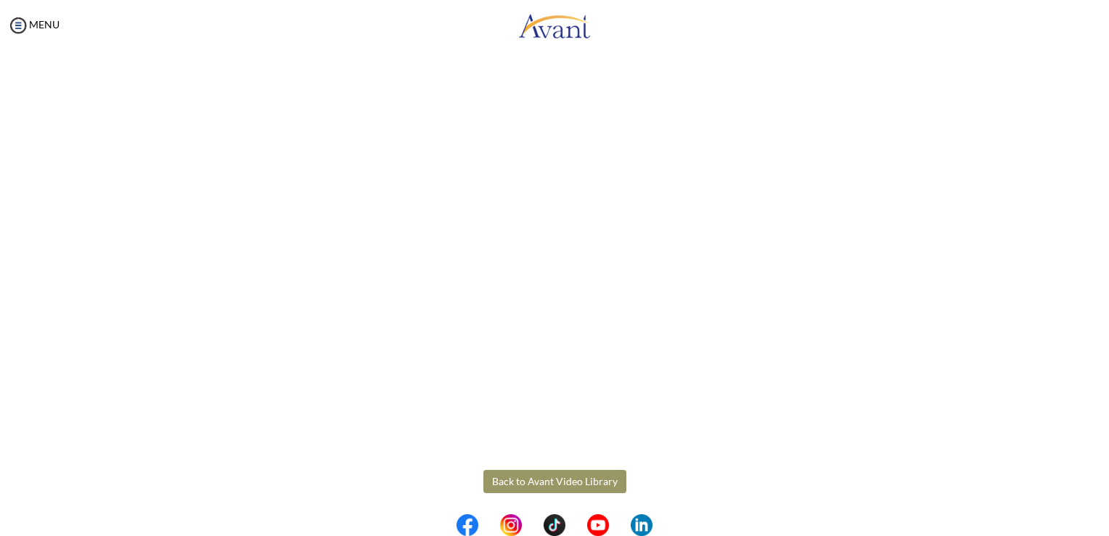
scroll to position [332, 0]
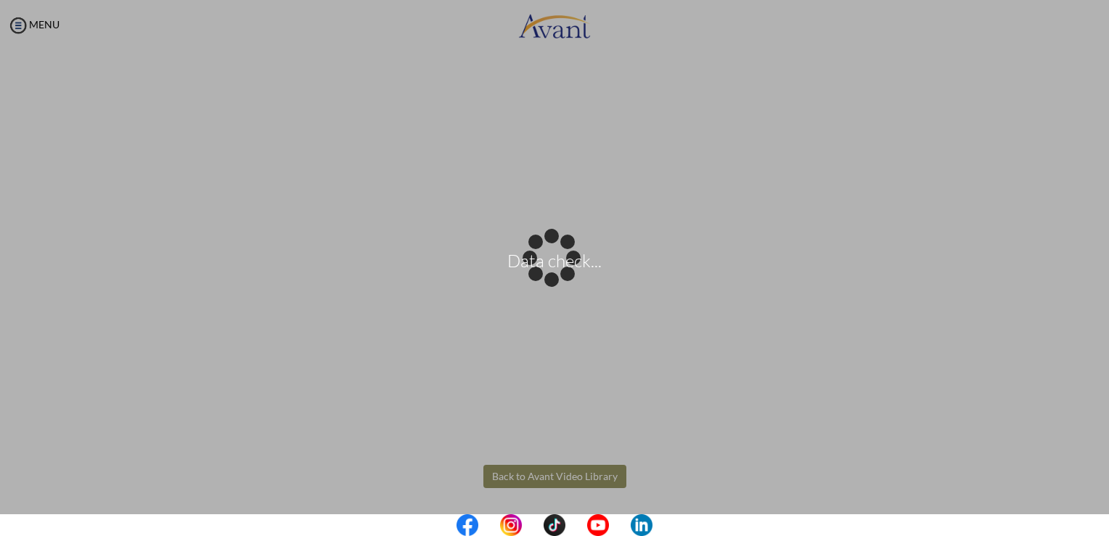
click at [509, 471] on body "Data check... Maintenance break. Please come back in 2 hours. MENU My Status Wh…" at bounding box center [554, 268] width 1109 height 536
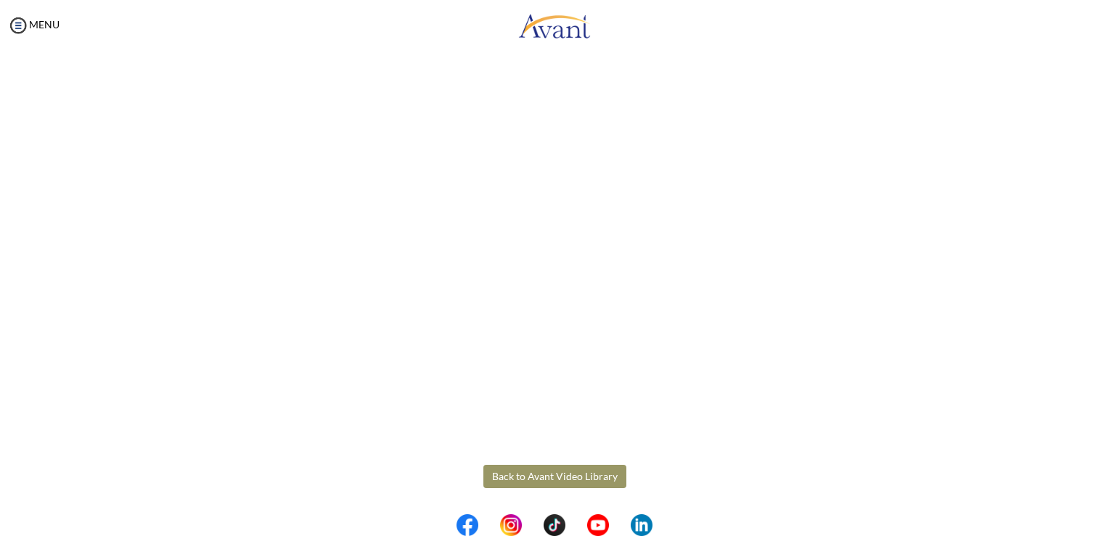
click at [560, 475] on button "Back to Avant Video Library" at bounding box center [554, 476] width 143 height 23
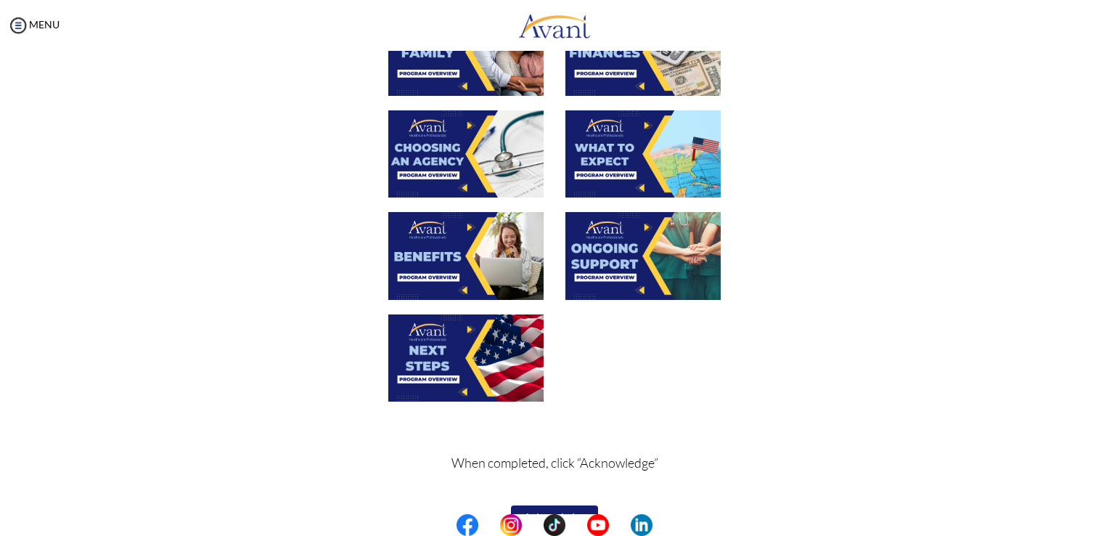
scroll to position [462, 0]
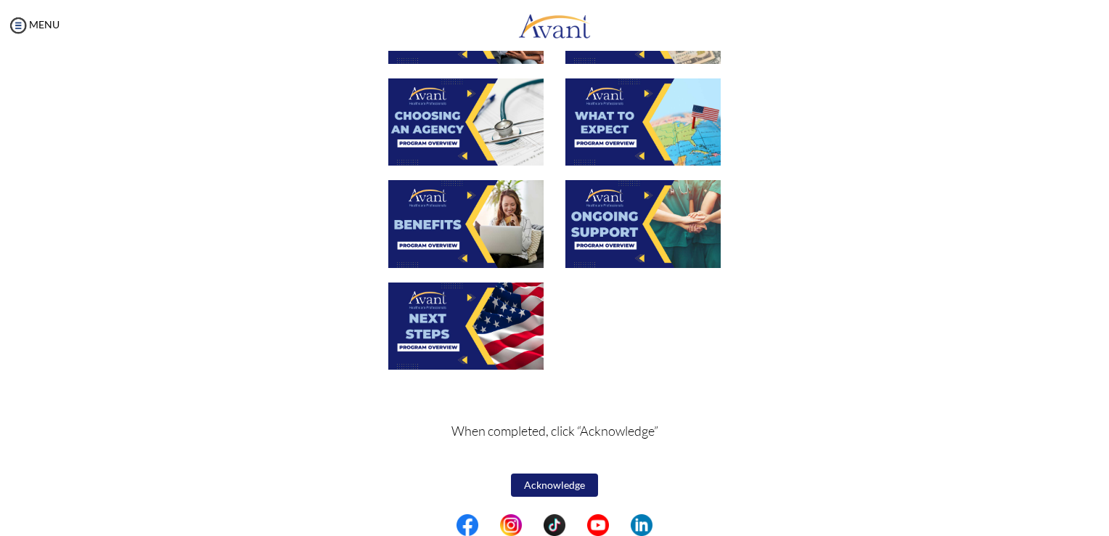
click at [537, 480] on button "Acknowledge" at bounding box center [554, 484] width 87 height 23
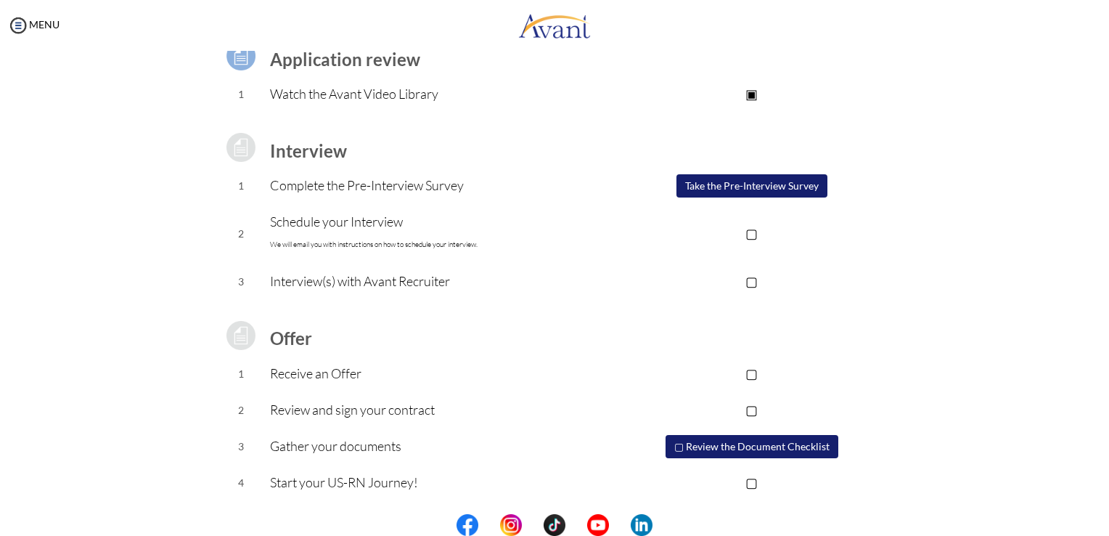
scroll to position [0, 0]
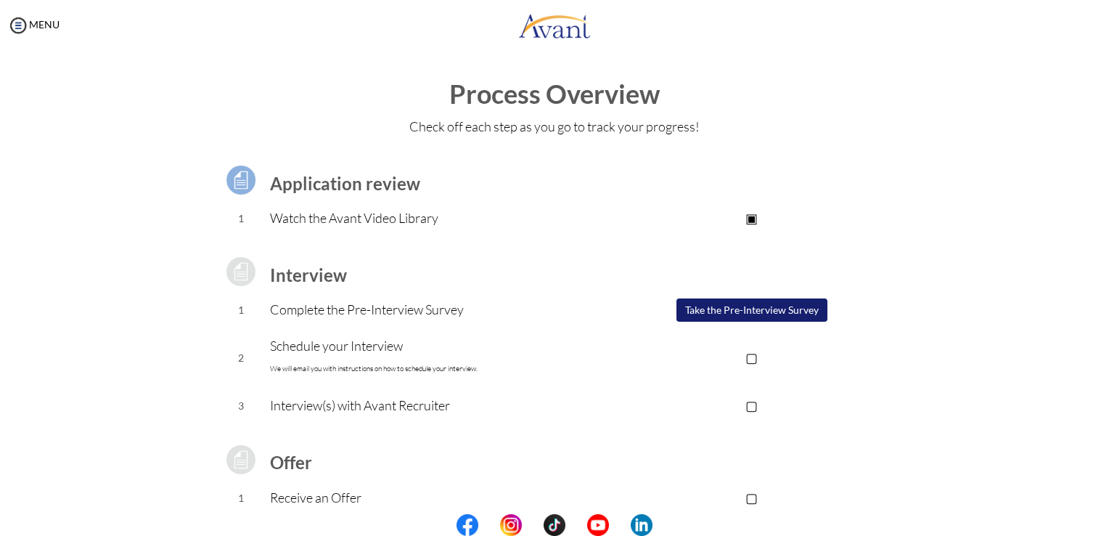
click at [726, 305] on button "Take the Pre-Interview Survey" at bounding box center [752, 309] width 151 height 23
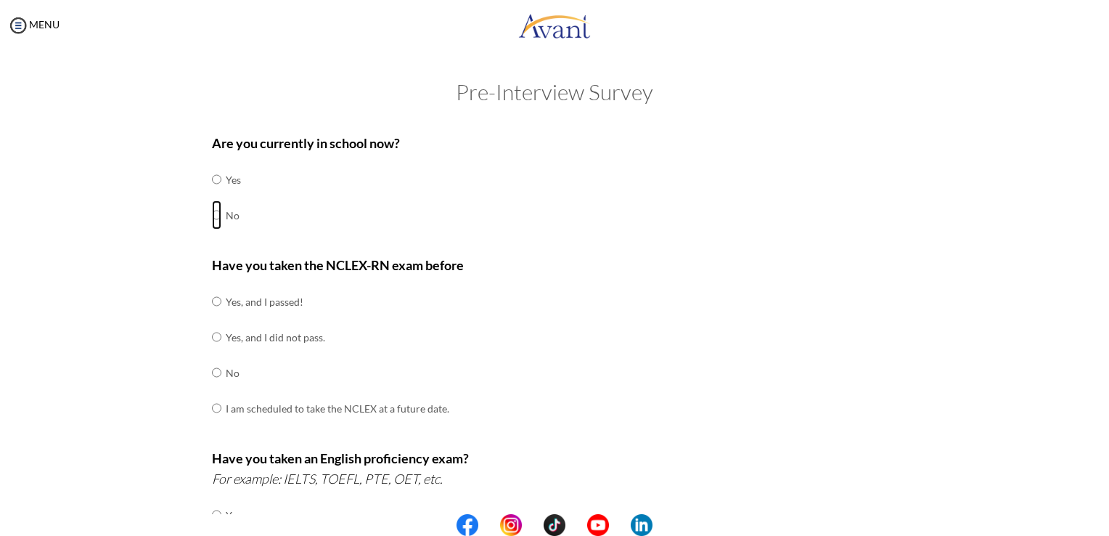
click at [214, 194] on input "radio" at bounding box center [216, 179] width 9 height 29
radio input "true"
click at [212, 316] on input "radio" at bounding box center [216, 301] width 9 height 29
radio input "true"
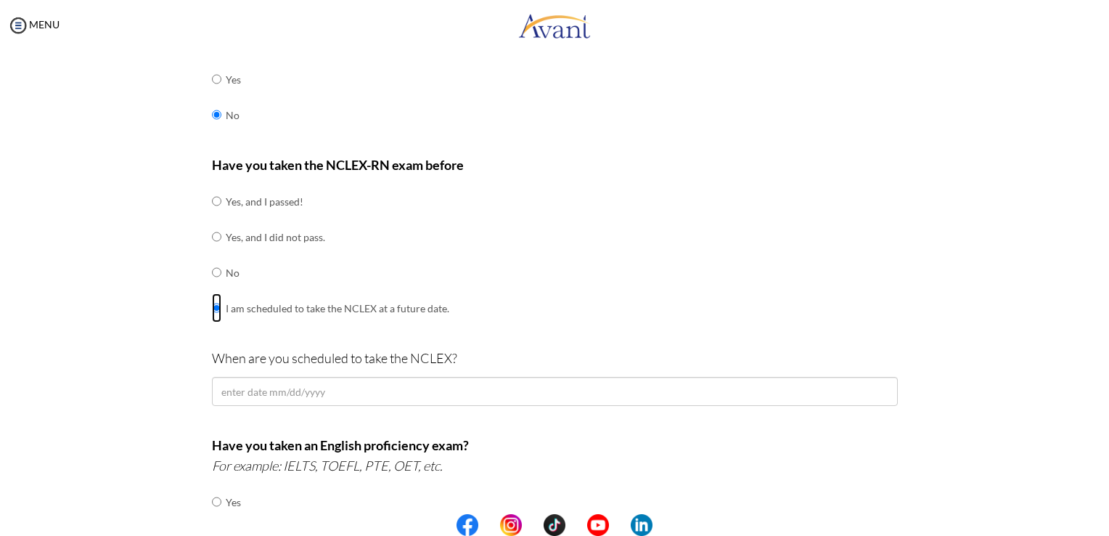
scroll to position [101, 0]
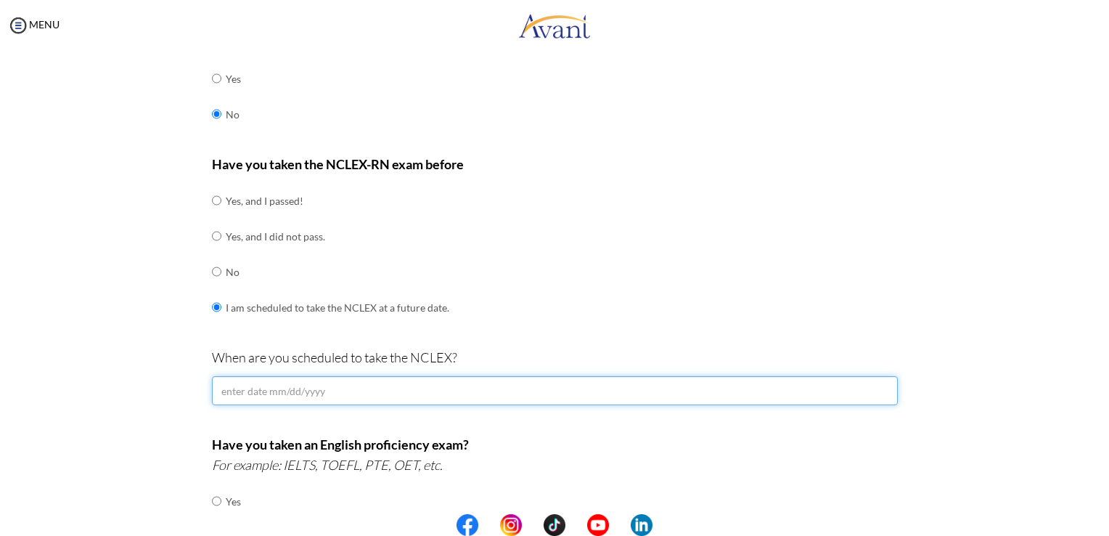
click at [290, 389] on input "text" at bounding box center [555, 390] width 686 height 29
type input "o"
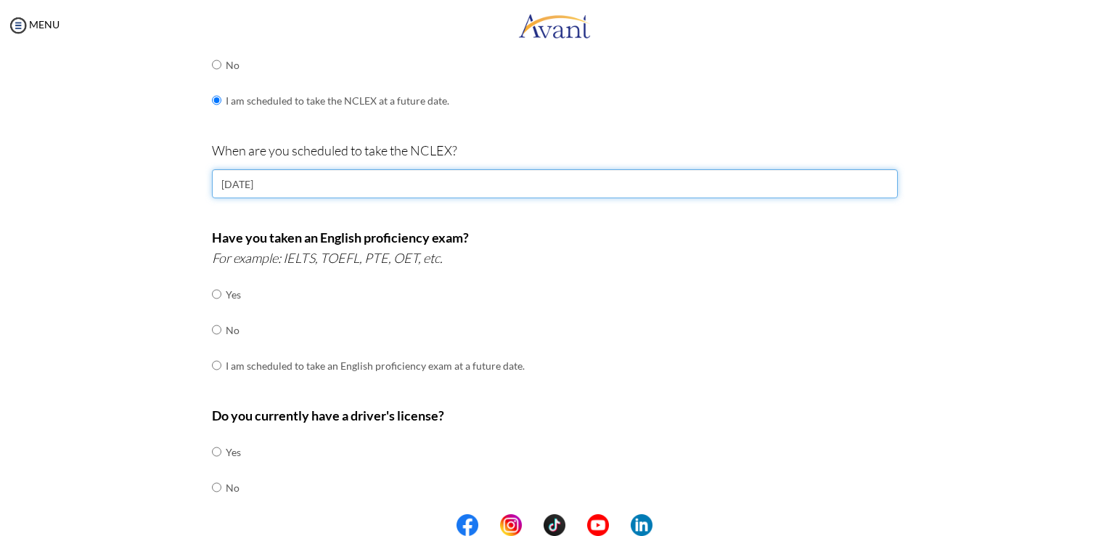
scroll to position [312, 0]
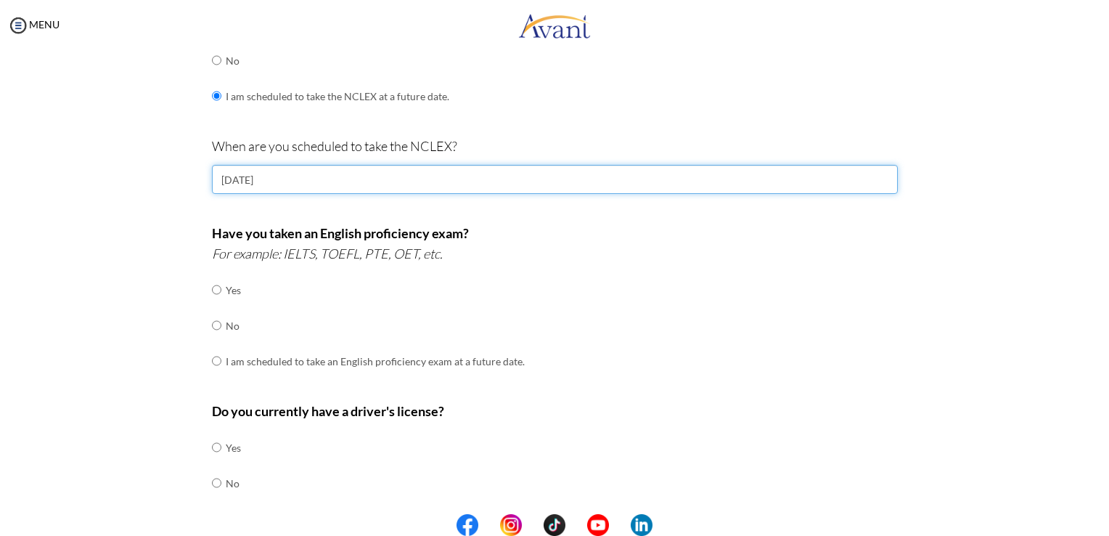
type input "October 2025"
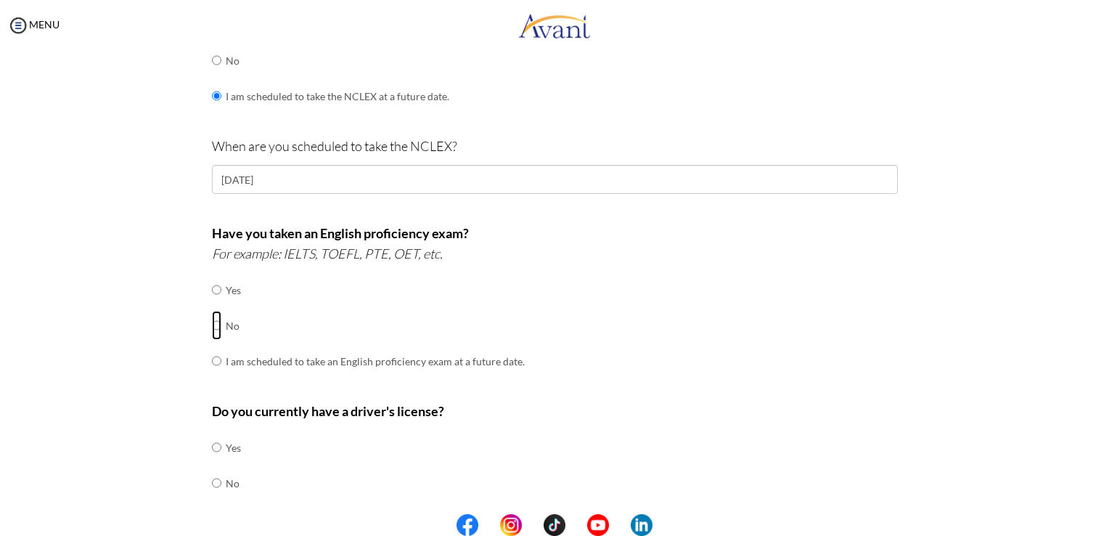
click at [212, 304] on input "radio" at bounding box center [216, 289] width 9 height 29
radio input "true"
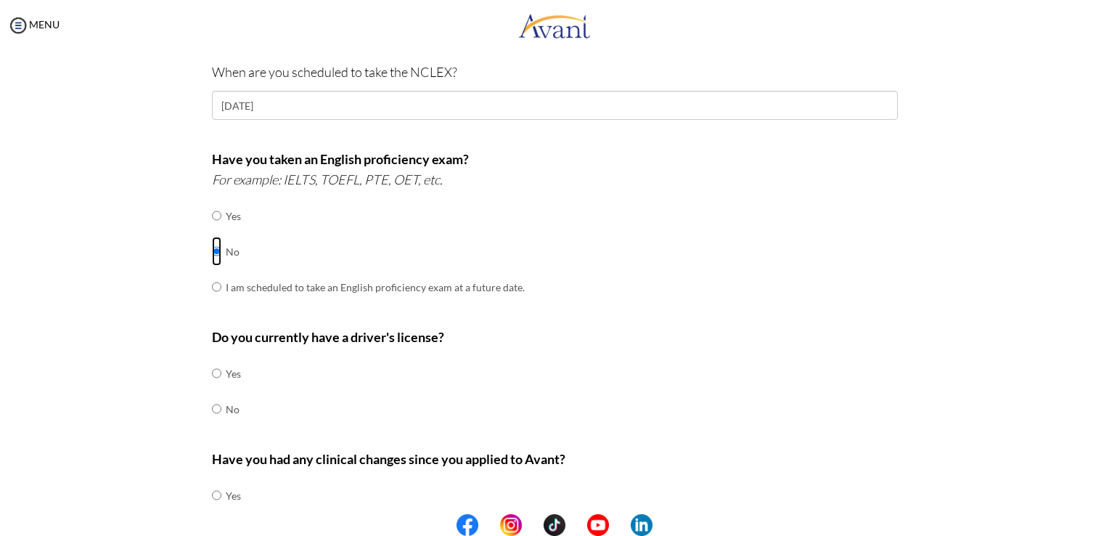
scroll to position [417, 0]
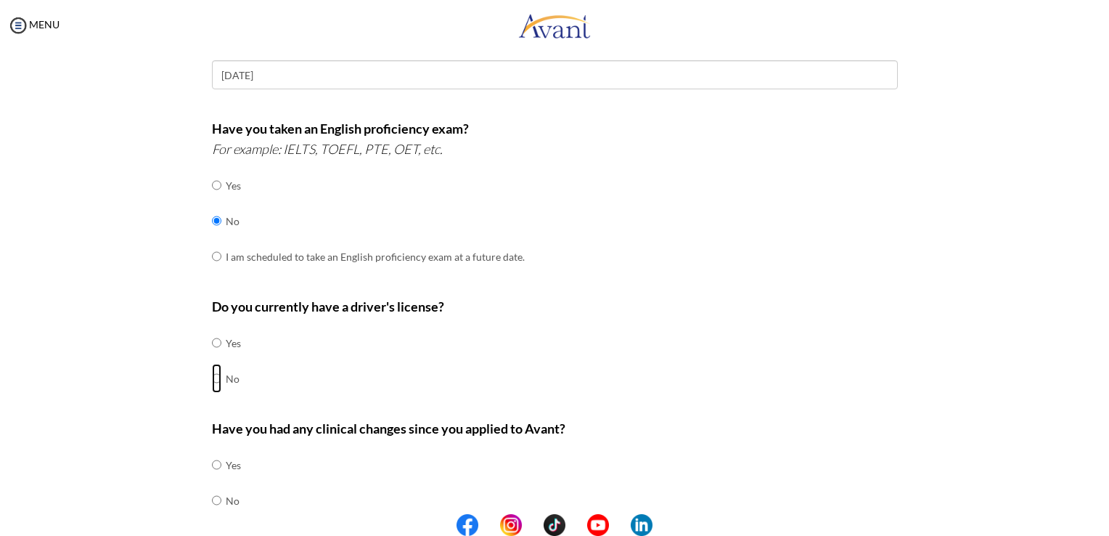
click at [212, 357] on input "radio" at bounding box center [216, 342] width 9 height 29
radio input "true"
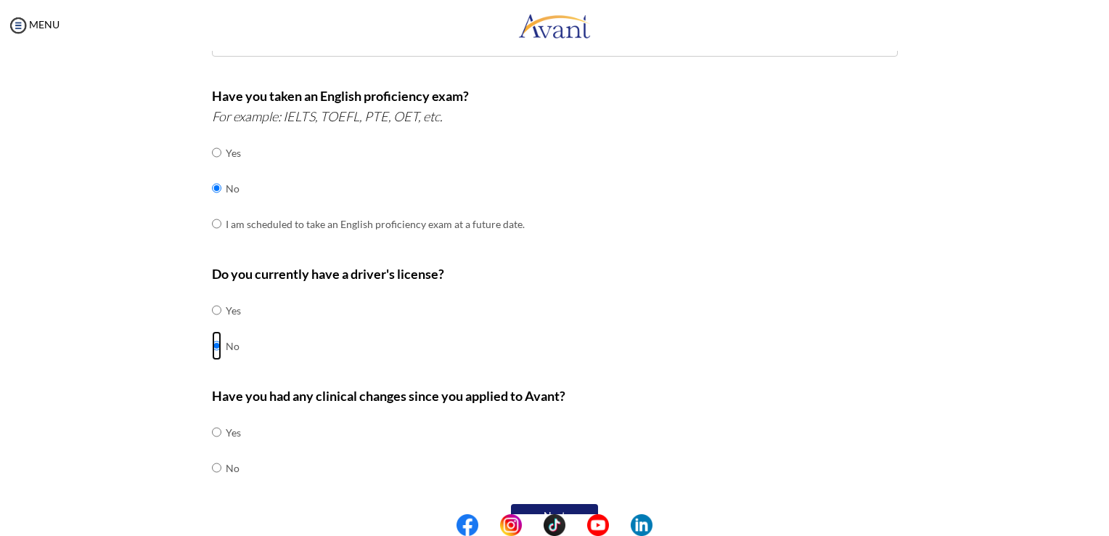
scroll to position [478, 0]
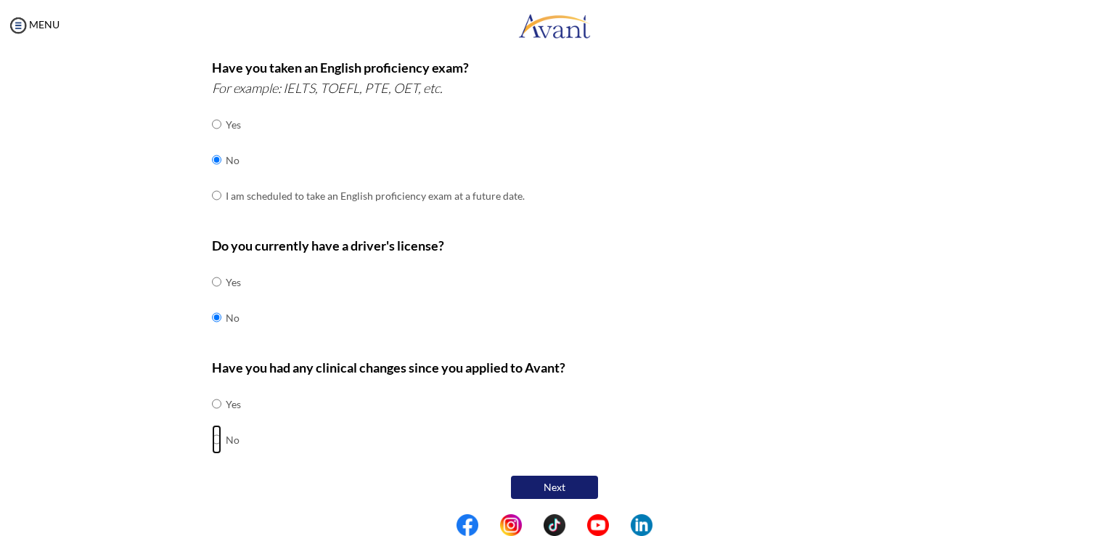
click at [212, 418] on input "radio" at bounding box center [216, 403] width 9 height 29
radio input "true"
click at [526, 480] on button "Next" at bounding box center [554, 486] width 87 height 23
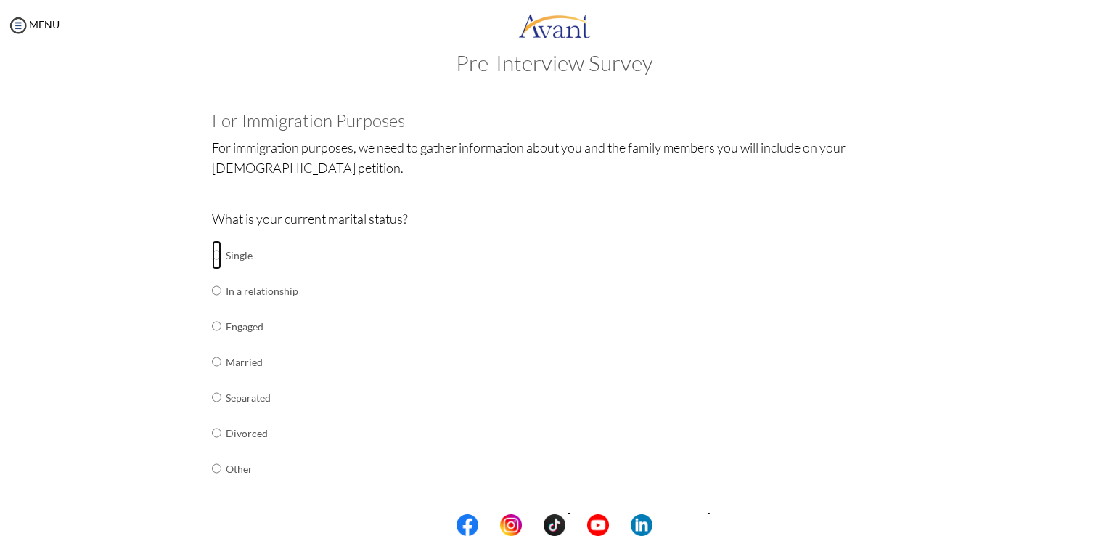
click at [212, 257] on input "radio" at bounding box center [216, 254] width 9 height 29
radio input "true"
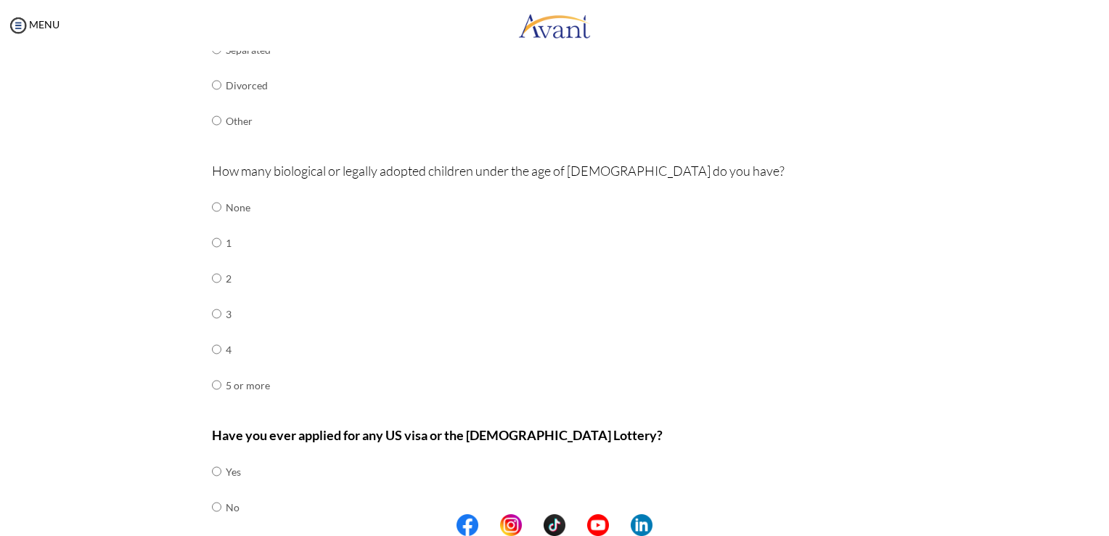
scroll to position [377, 0]
click at [212, 208] on input "radio" at bounding box center [216, 206] width 9 height 29
radio input "true"
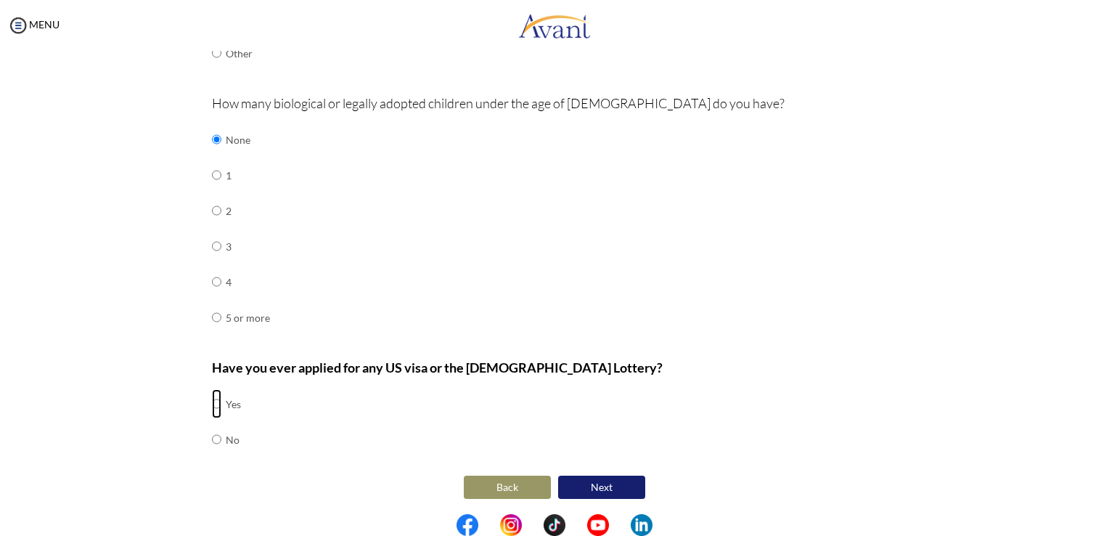
click at [212, 402] on input "radio" at bounding box center [216, 403] width 9 height 29
radio input "true"
click at [582, 481] on button "Next" at bounding box center [601, 486] width 87 height 23
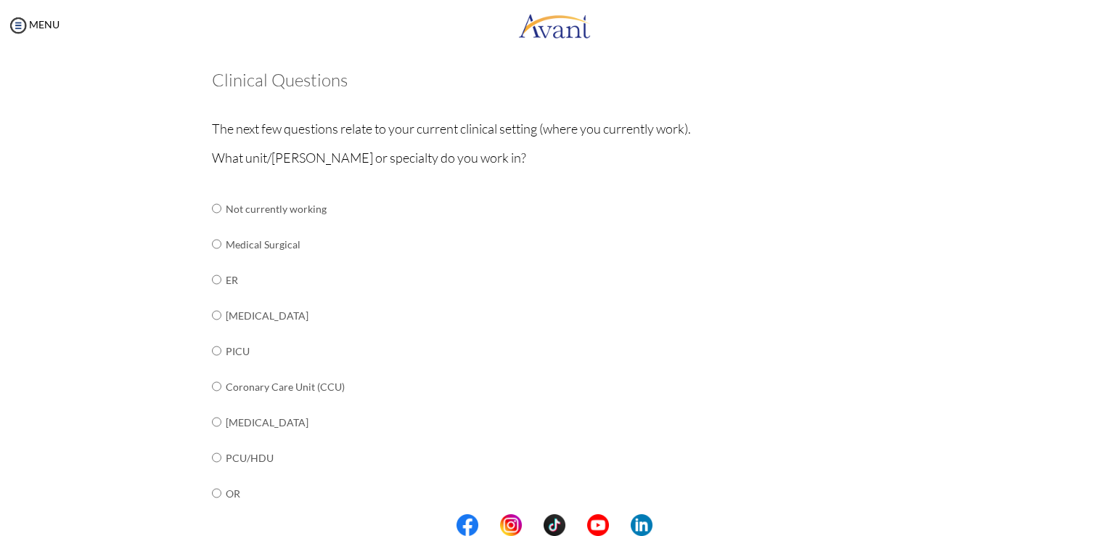
scroll to position [74, 0]
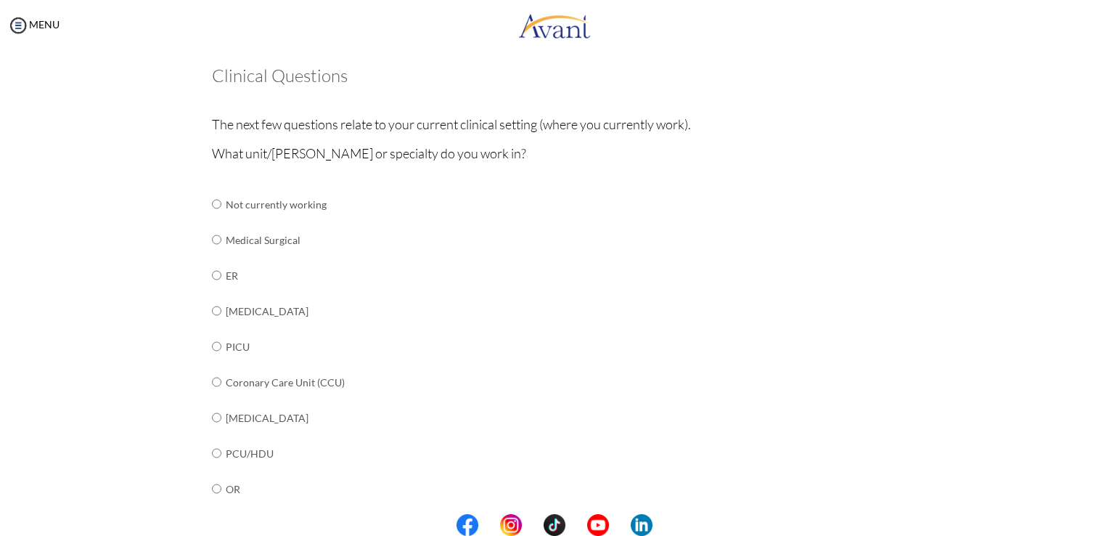
click at [479, 359] on div "What unit/ward or specialty do you work in? Not currently working Medical Surgi…" at bounding box center [555, 528] width 686 height 770
click at [212, 219] on input "radio" at bounding box center [216, 203] width 9 height 29
radio input "true"
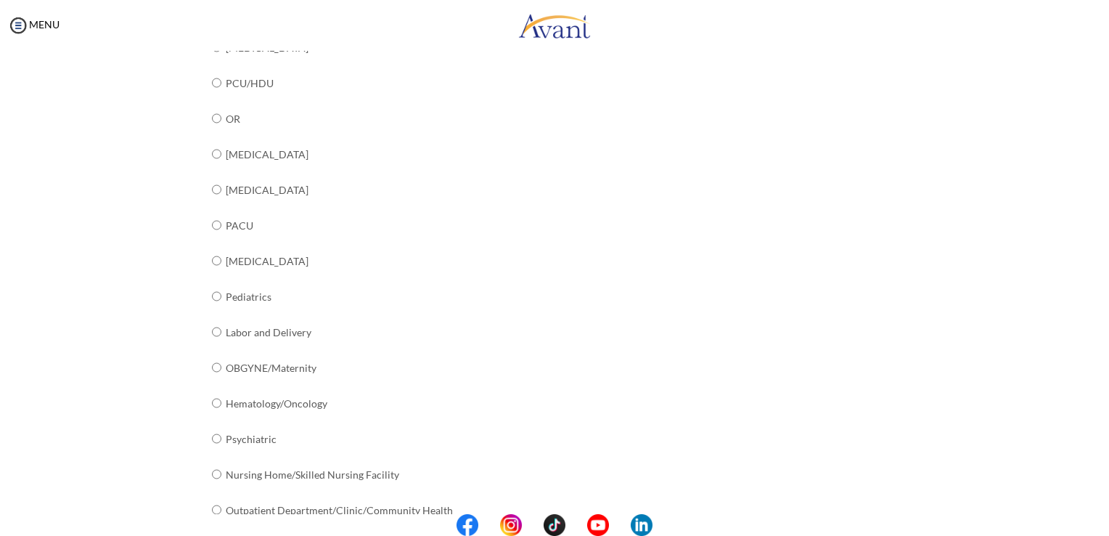
scroll to position [514, 0]
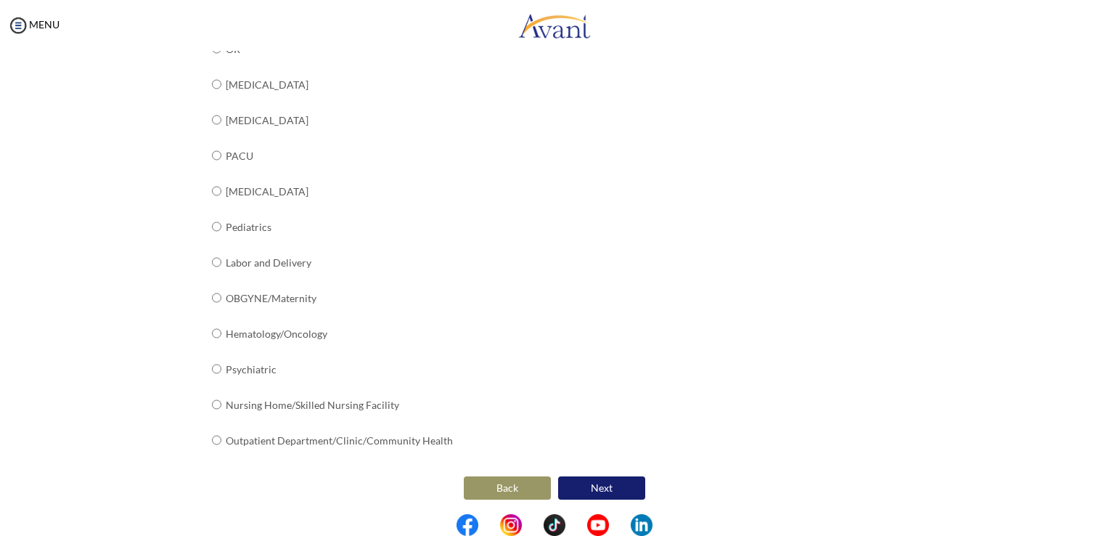
click at [584, 483] on button "Next" at bounding box center [601, 487] width 87 height 23
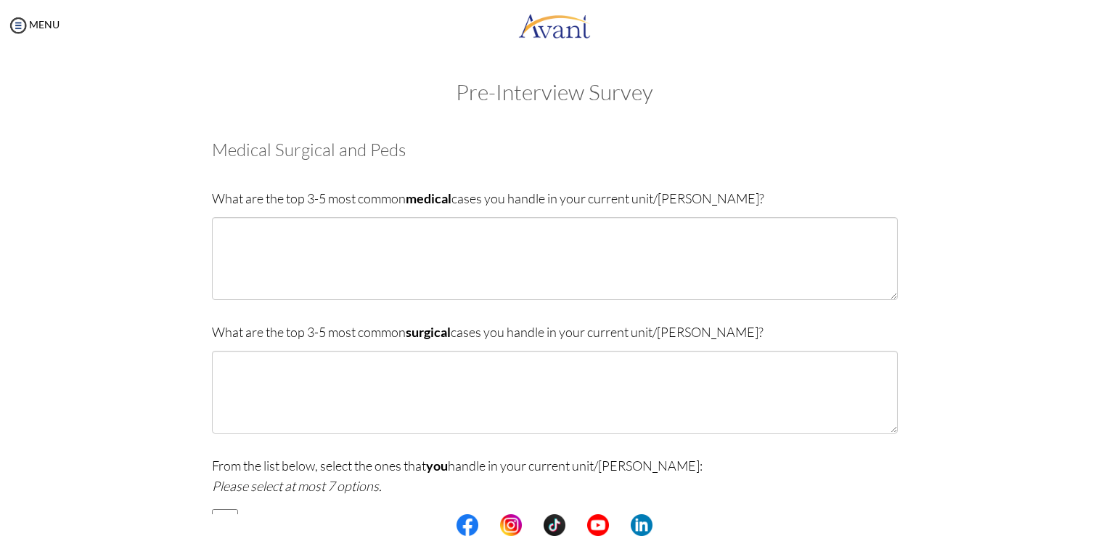
click at [538, 330] on p "What are the top 3-5 most common surgical cases you handle in your current unit…" at bounding box center [555, 332] width 686 height 20
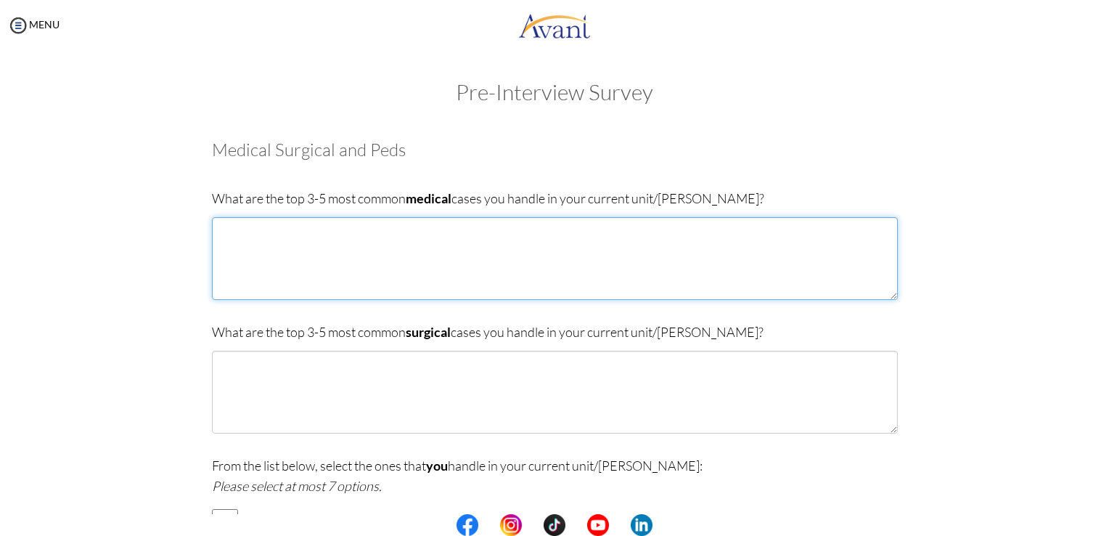
click at [534, 281] on textarea at bounding box center [555, 258] width 686 height 83
click at [319, 229] on textarea "Deep Vein Thrombosis/Elevated D-dimer" at bounding box center [555, 258] width 686 height 83
click at [415, 228] on textarea "Deep Vein Thrombosis/ Elevated D-dimer" at bounding box center [555, 258] width 686 height 83
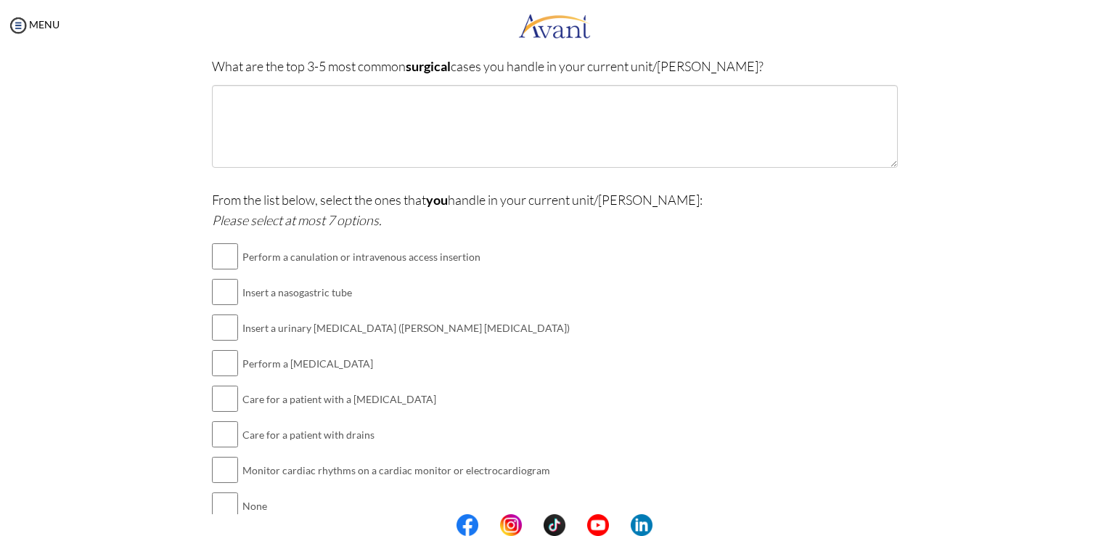
scroll to position [266, 0]
type textarea "Deep Vein Thrombosis/ Elevated D-dimer/ Pulmonary Embolism Congestive Cardiac F…"
click at [212, 255] on input "checkbox" at bounding box center [225, 255] width 26 height 29
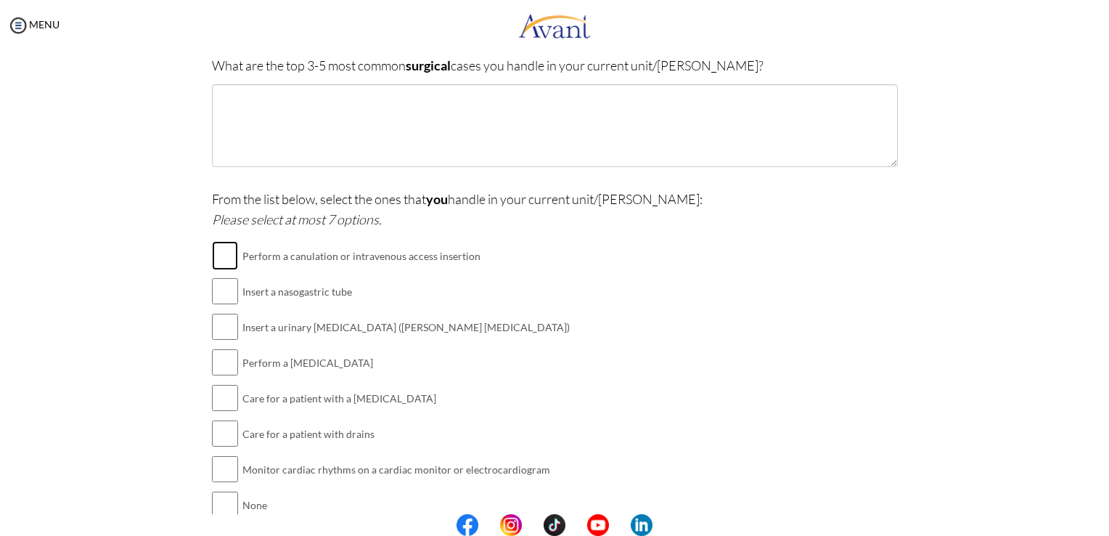
checkbox input "true"
click at [218, 290] on input "checkbox" at bounding box center [225, 291] width 26 height 29
checkbox input "true"
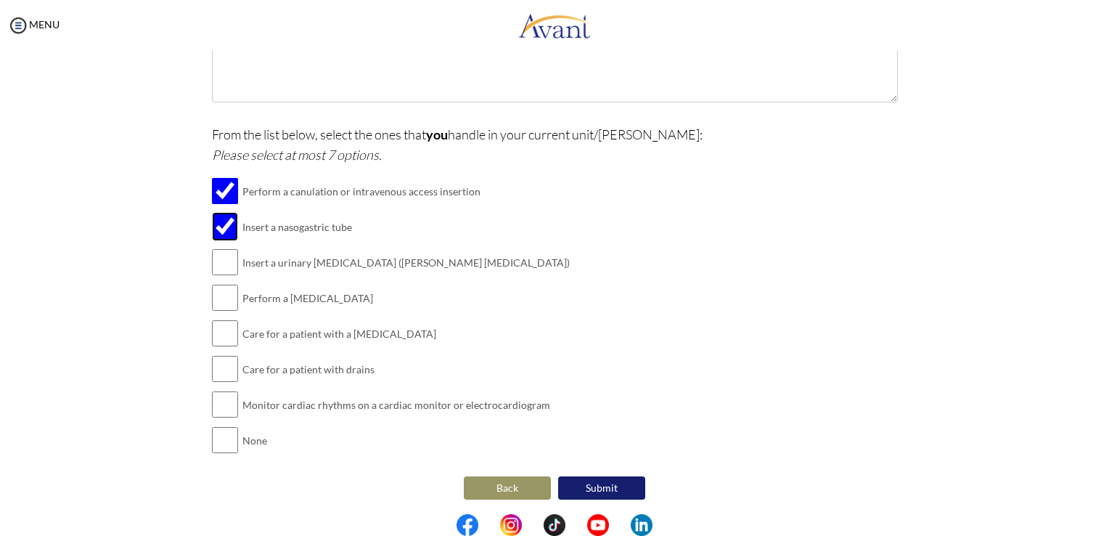
scroll to position [332, 0]
click at [221, 259] on input "checkbox" at bounding box center [225, 260] width 26 height 29
checkbox input "true"
click at [221, 295] on input "checkbox" at bounding box center [225, 296] width 26 height 29
checkbox input "true"
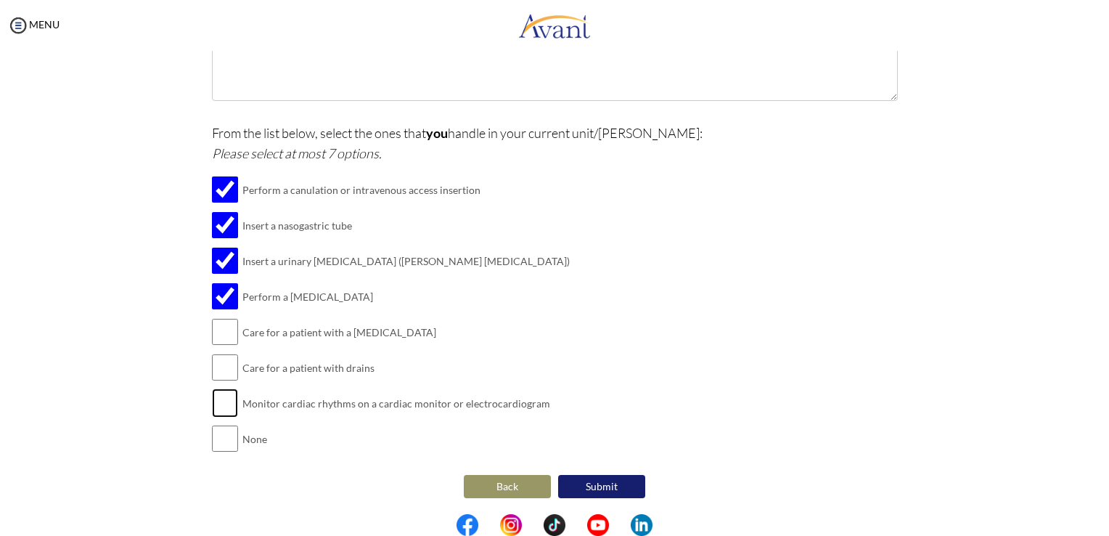
click at [212, 404] on input "checkbox" at bounding box center [225, 402] width 26 height 29
checkbox input "true"
click at [216, 362] on input "checkbox" at bounding box center [225, 367] width 26 height 29
checkbox input "true"
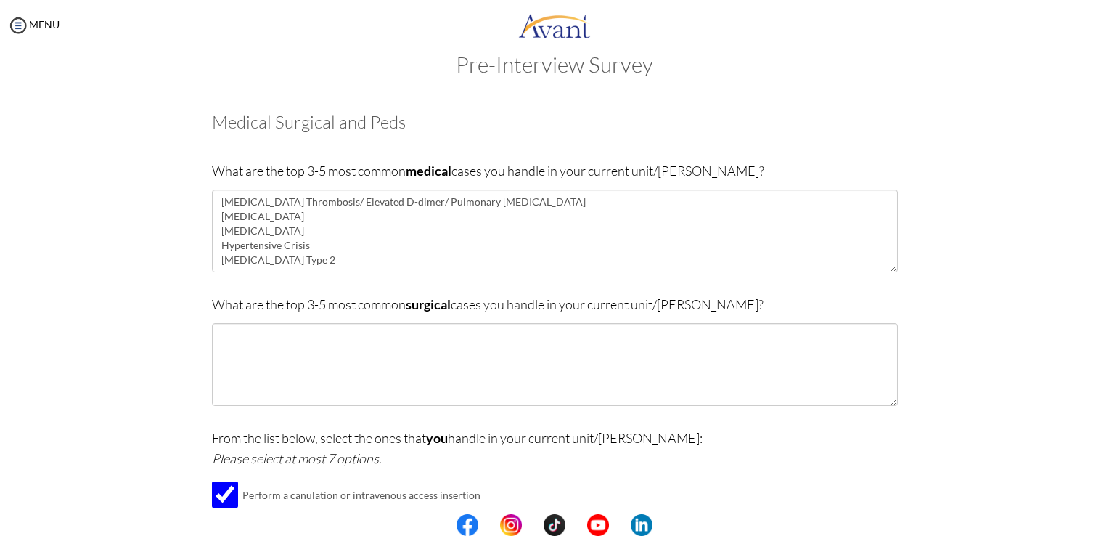
scroll to position [26, 0]
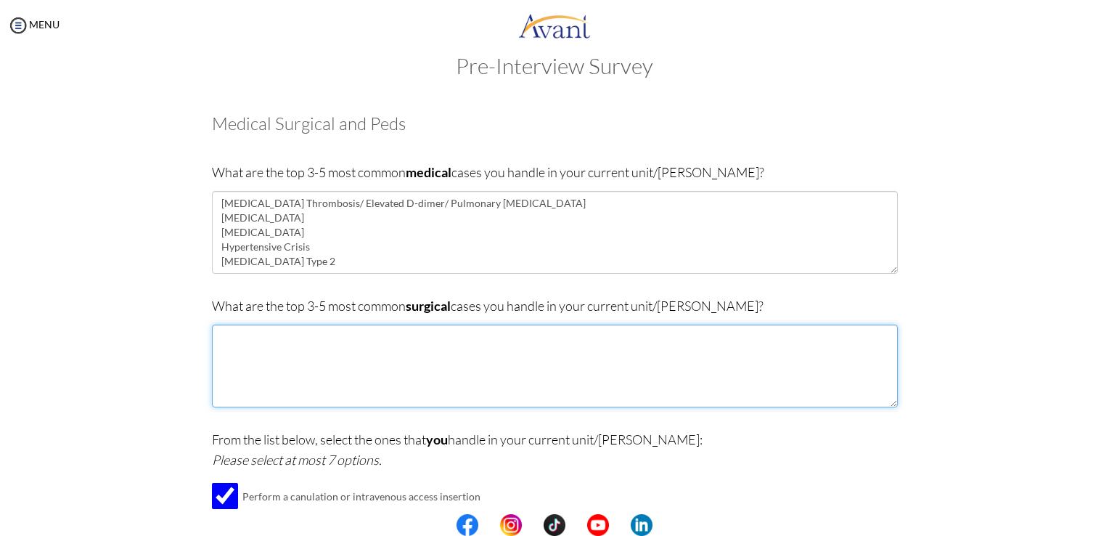
click at [232, 358] on textarea at bounding box center [555, 366] width 686 height 83
click at [298, 388] on textarea "Infected Decubitus ulcers Fractures Hernias Diabetic Foot" at bounding box center [555, 366] width 686 height 83
click at [295, 379] on textarea "Infected Decubitus ulcers Fractures Hernias Diabetic Foot" at bounding box center [555, 366] width 686 height 83
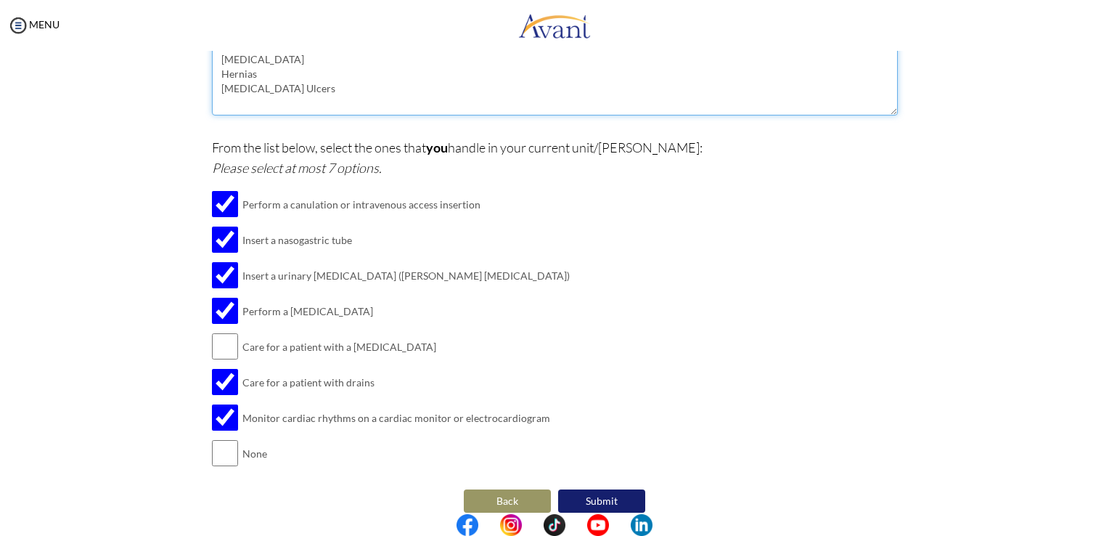
scroll to position [332, 0]
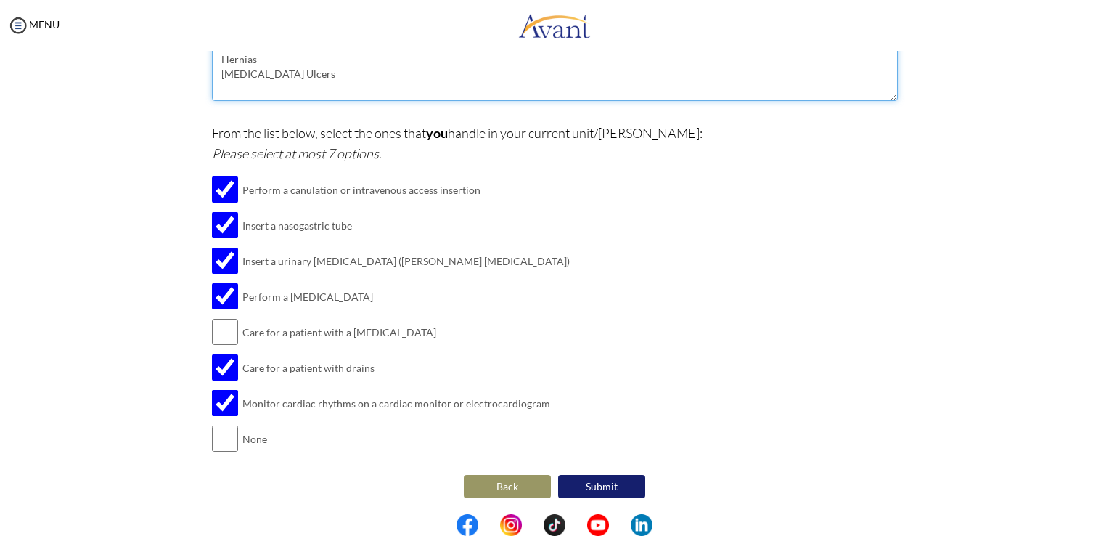
type textarea "Infected Decubitus ulcers Fractures Hernias Diabetic Foot Ulcers"
click at [579, 481] on button "Submit" at bounding box center [601, 486] width 87 height 23
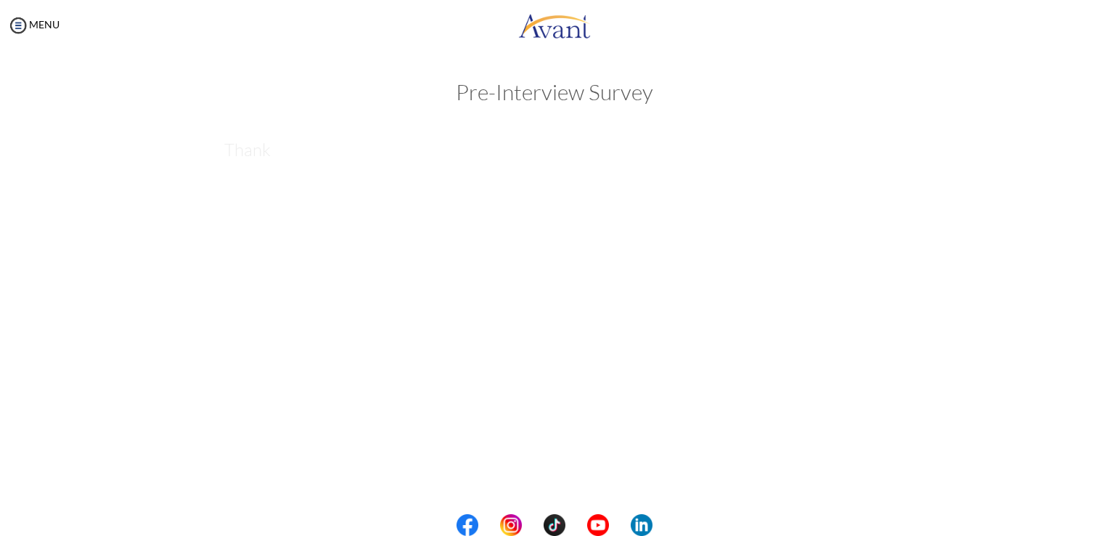
scroll to position [0, 0]
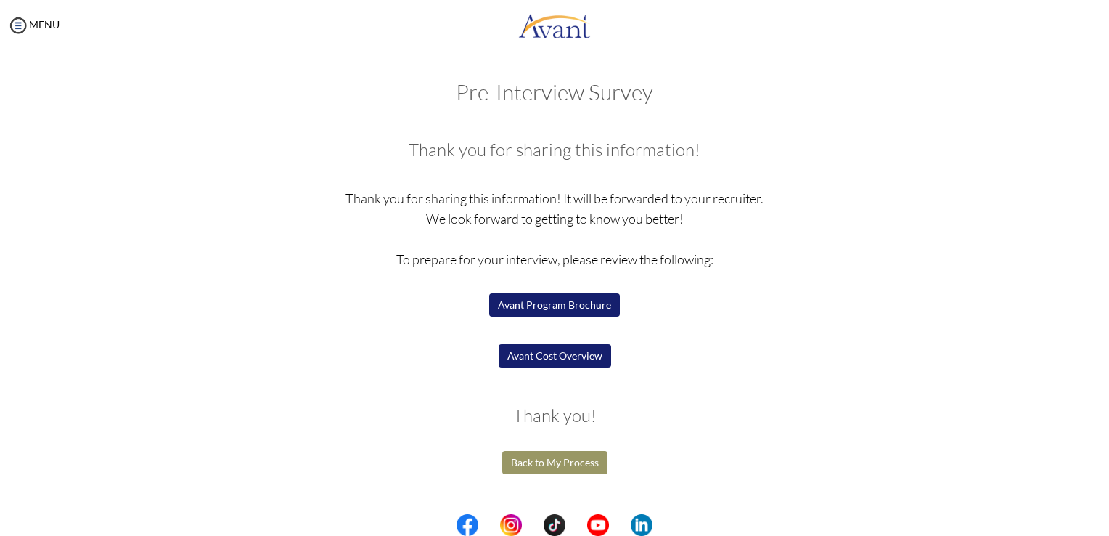
click at [556, 301] on button "Avant Program Brochure" at bounding box center [554, 304] width 131 height 23
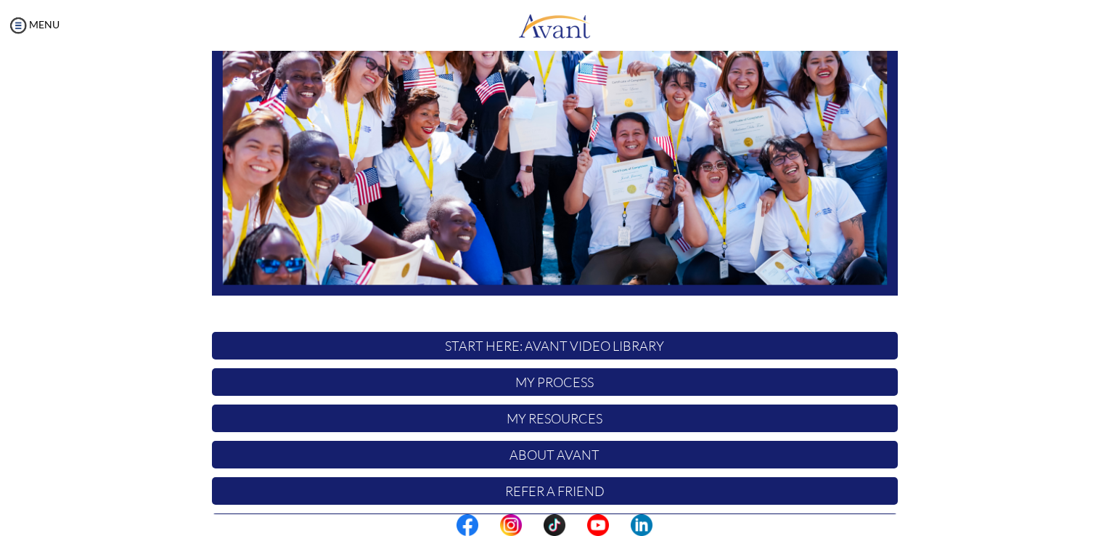
scroll to position [270, 0]
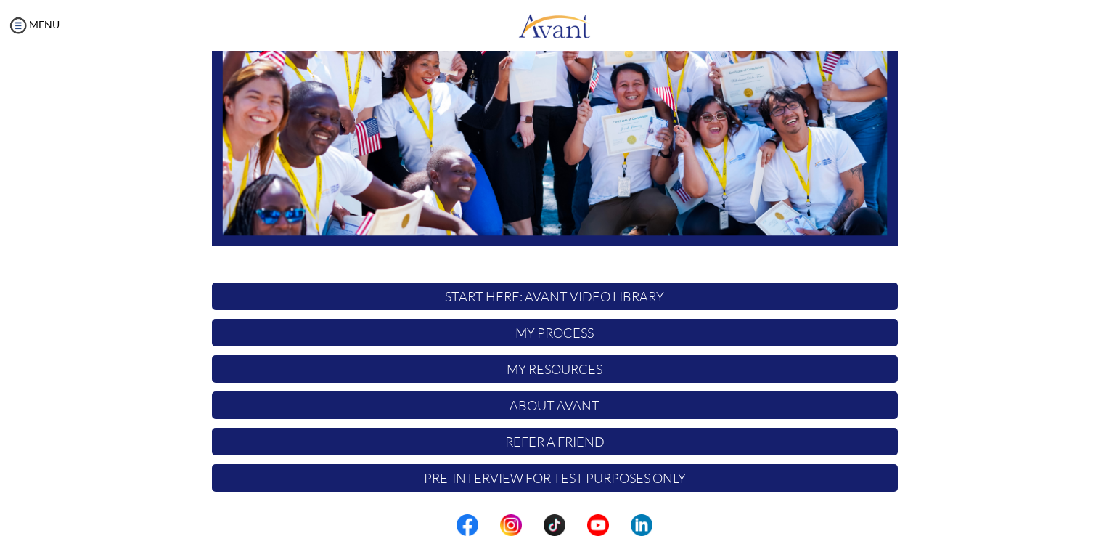
click at [557, 331] on p "My Process" at bounding box center [555, 333] width 686 height 28
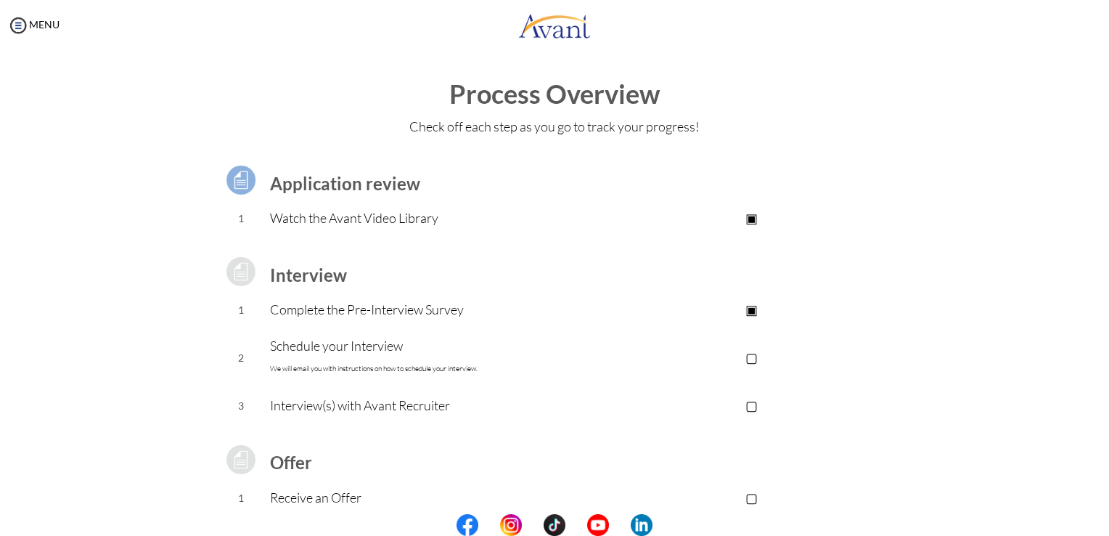
click at [457, 309] on p "Complete the Pre-Interview Survey" at bounding box center [438, 309] width 336 height 20
click at [748, 359] on p "▢" at bounding box center [751, 357] width 291 height 20
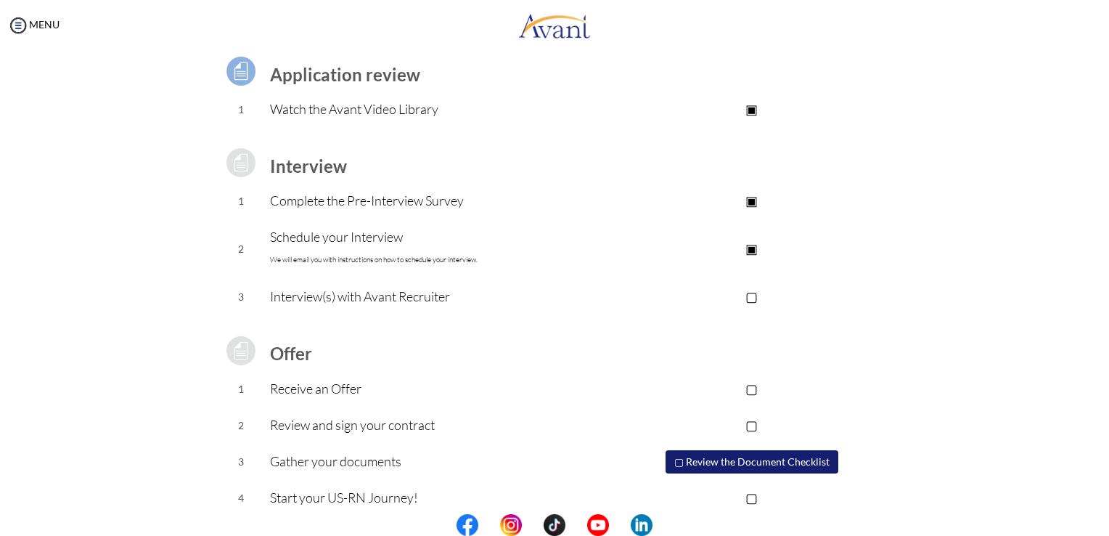
scroll to position [124, 0]
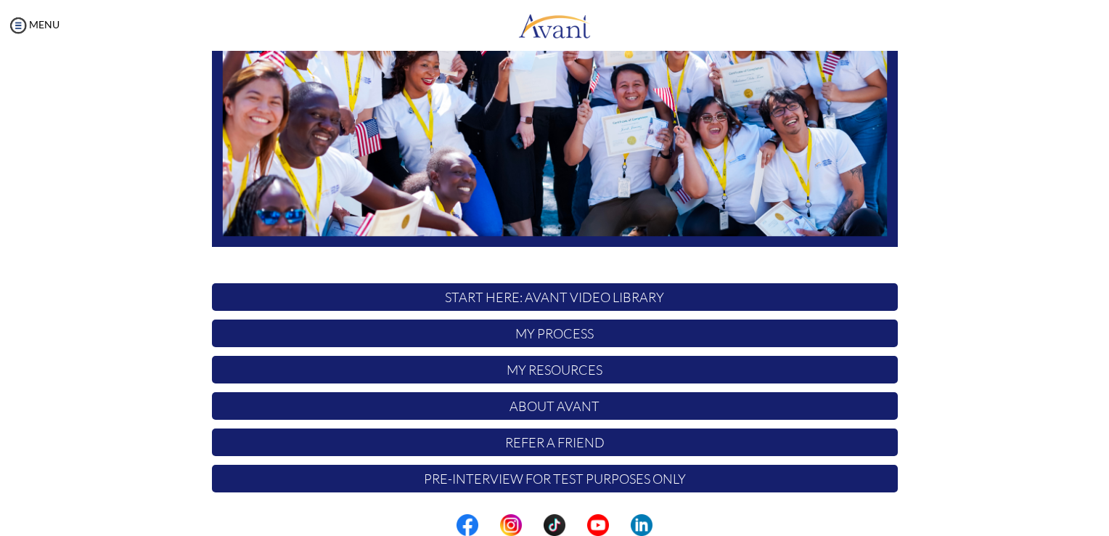
scroll to position [270, 0]
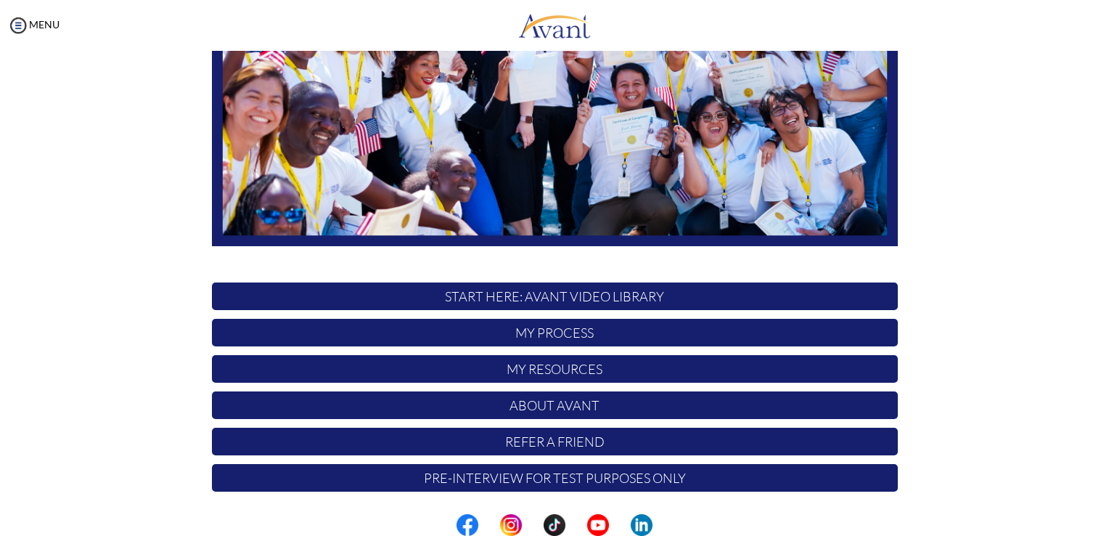
click at [587, 366] on p "My Resources" at bounding box center [555, 369] width 686 height 28
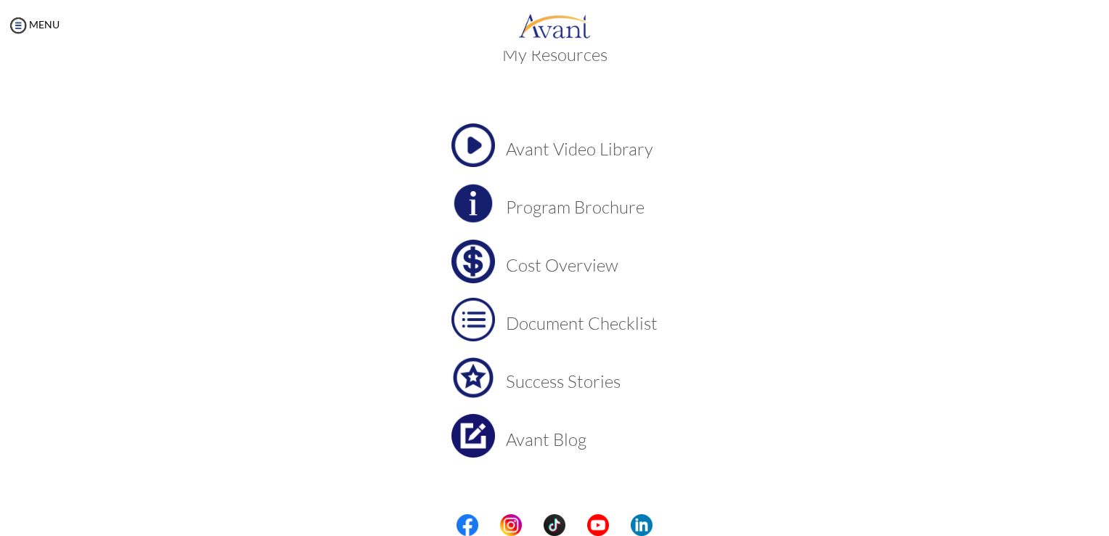
scroll to position [50, 0]
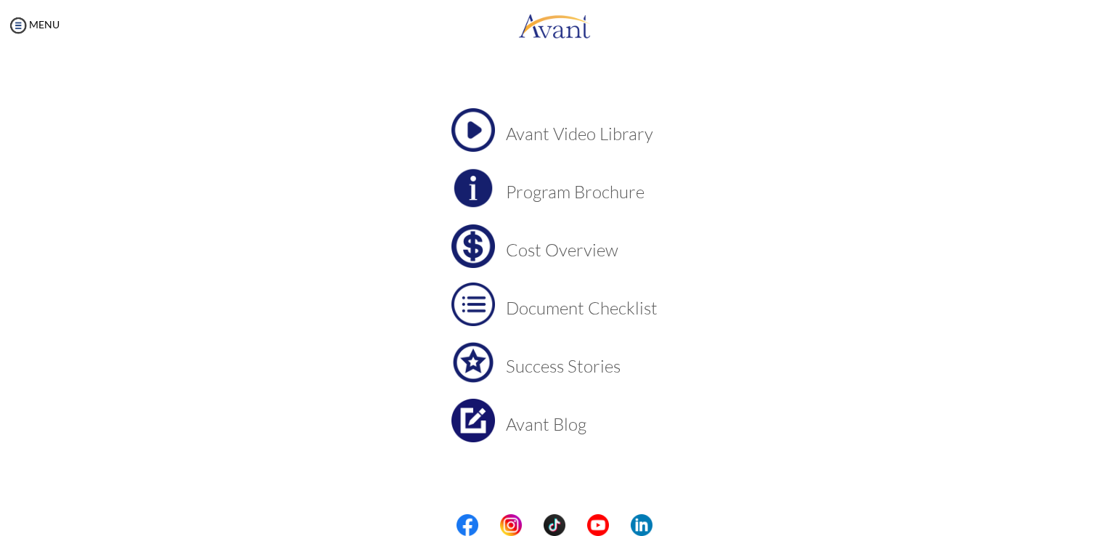
click at [565, 251] on h3 "Cost Overview" at bounding box center [582, 249] width 152 height 19
click at [575, 306] on h3 "Document Checklist" at bounding box center [582, 307] width 152 height 19
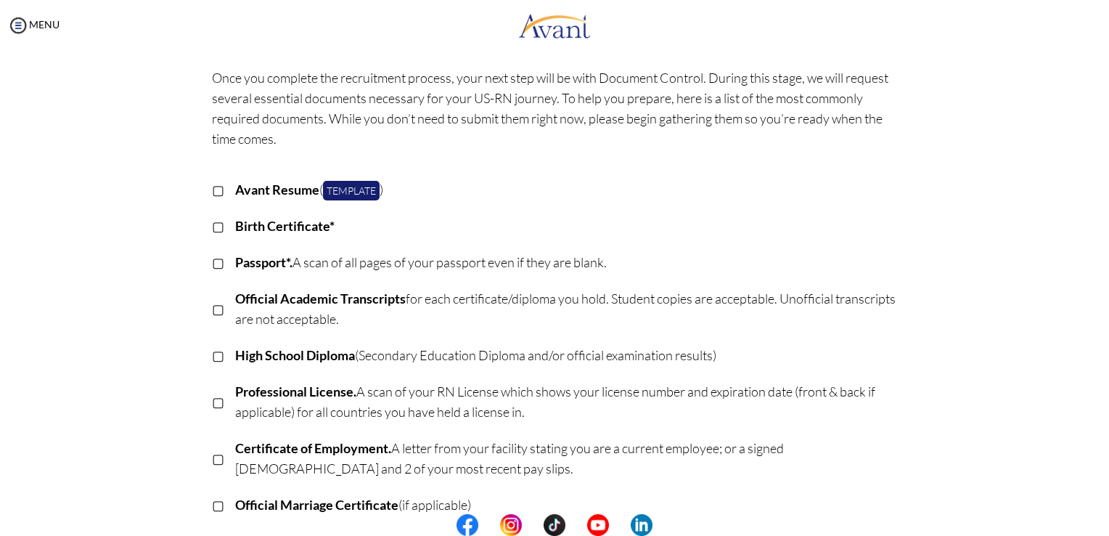
scroll to position [73, 0]
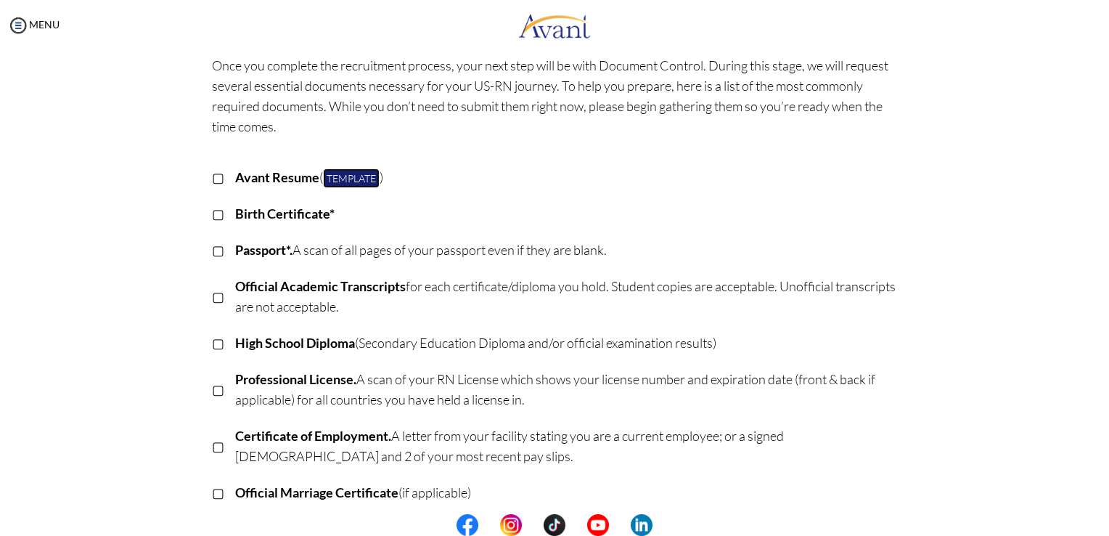
click at [340, 179] on link "Template" at bounding box center [351, 178] width 57 height 20
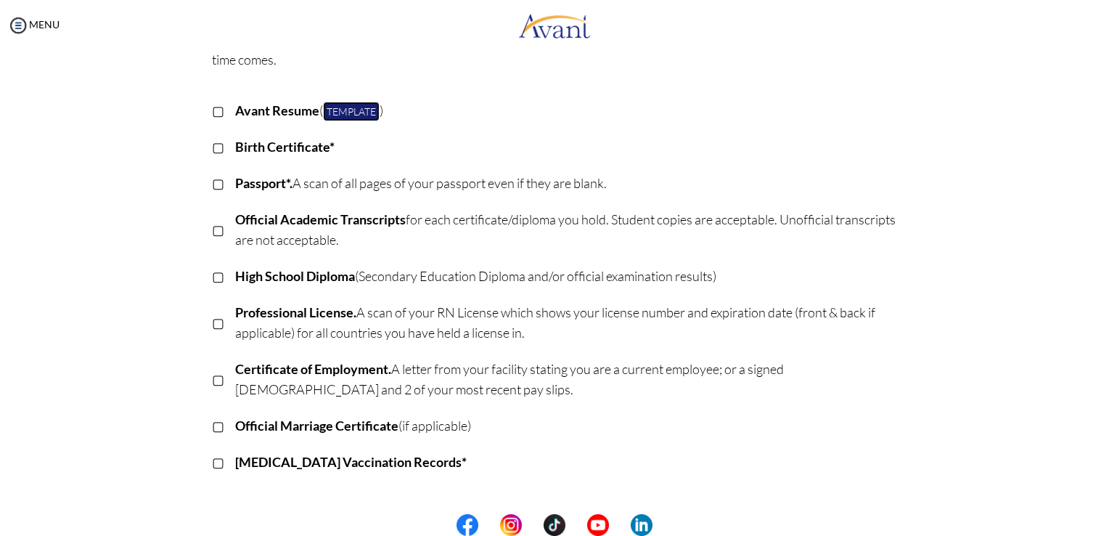
scroll to position [0, 0]
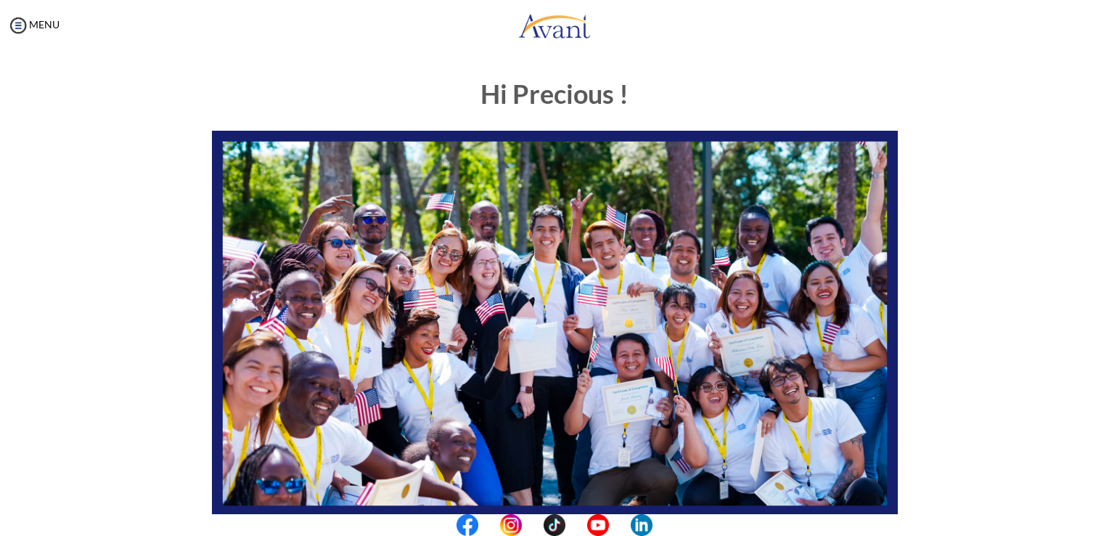
scroll to position [270, 0]
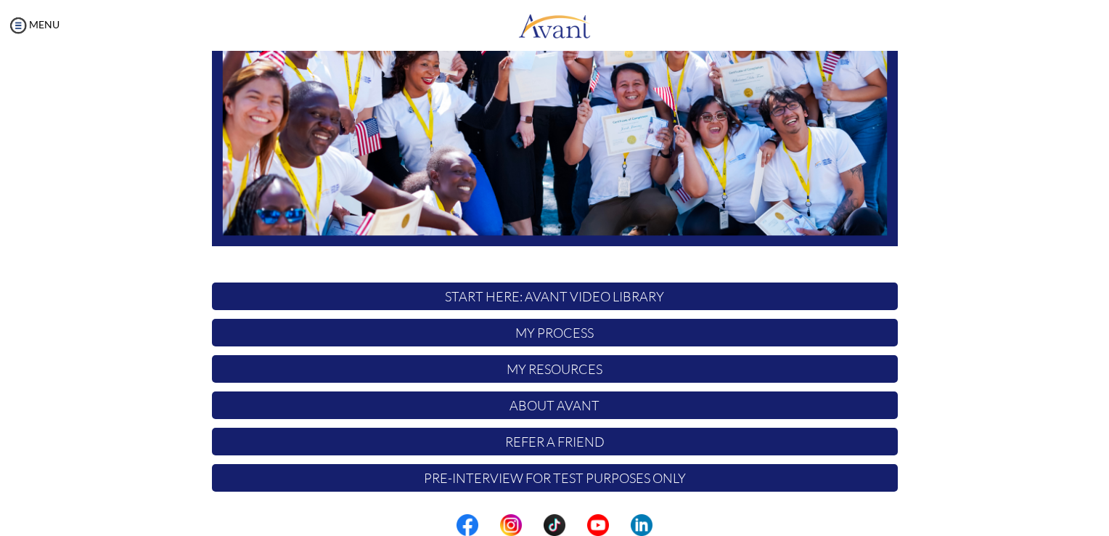
click at [581, 367] on p "My Resources" at bounding box center [555, 369] width 686 height 28
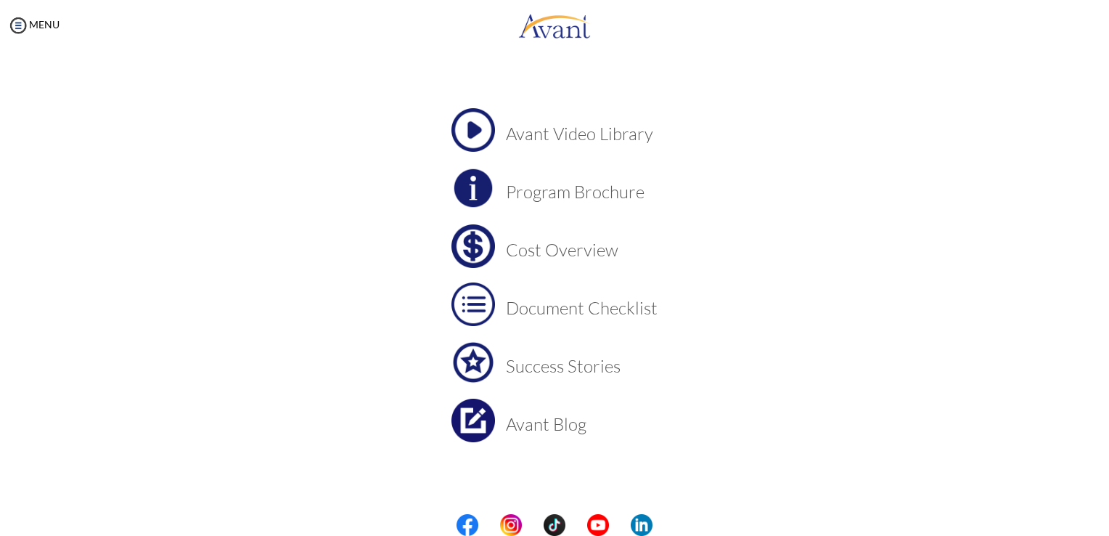
scroll to position [49, 0]
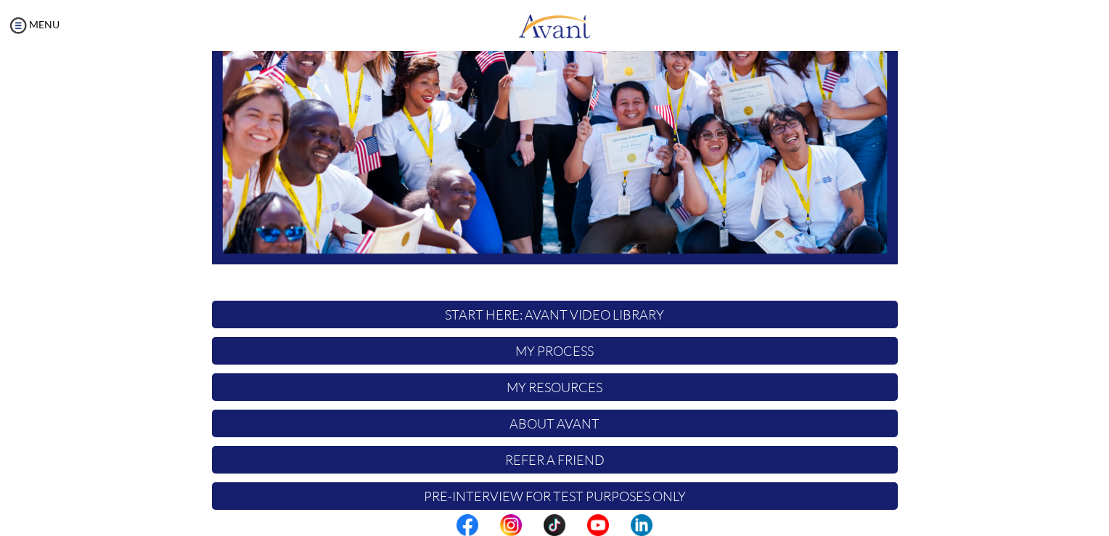
scroll to position [270, 0]
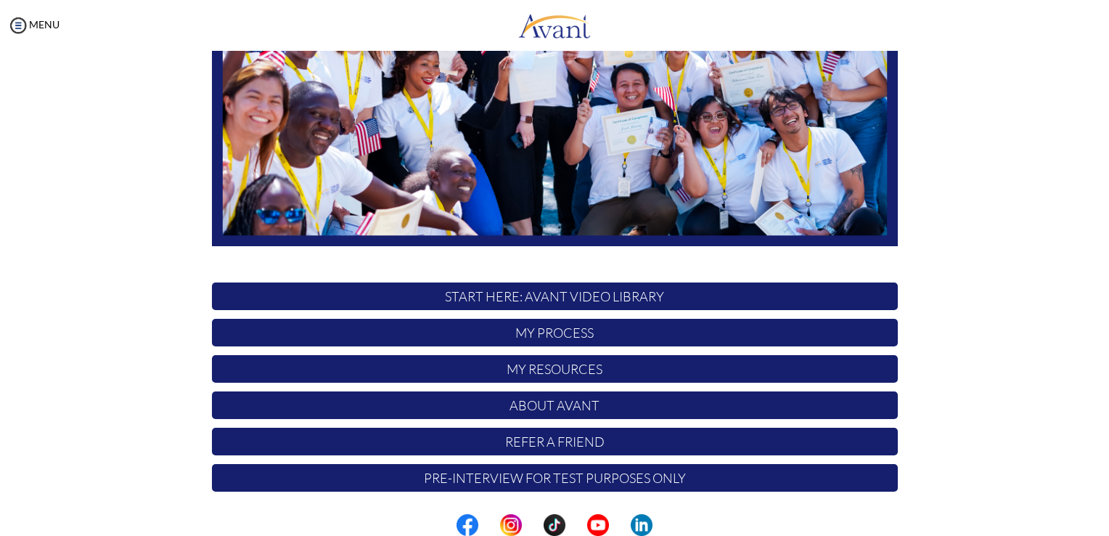
click at [591, 481] on p "Pre-Interview for test purposes only" at bounding box center [555, 478] width 686 height 28
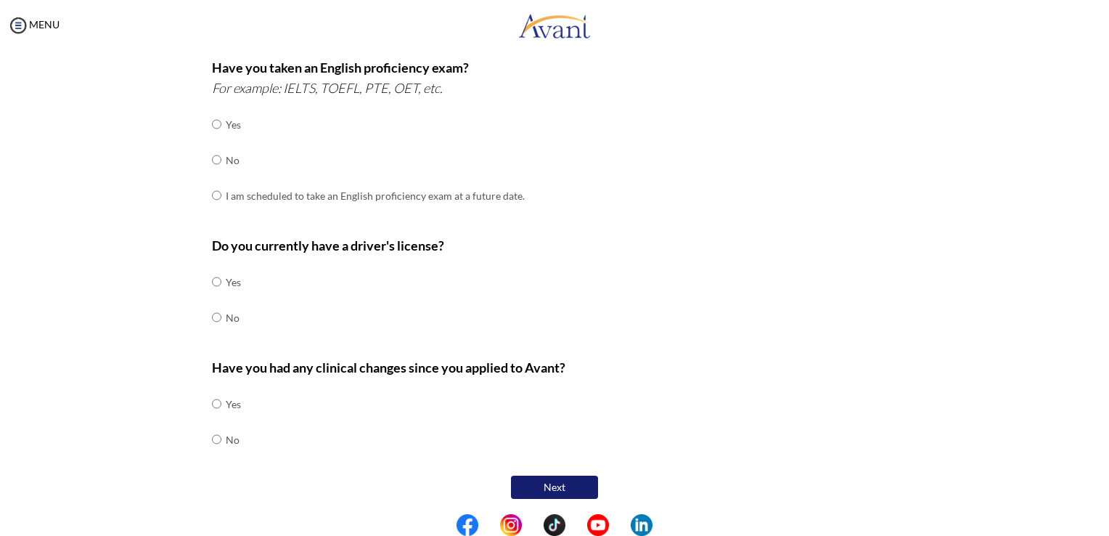
scroll to position [0, 0]
